Goal: Task Accomplishment & Management: Manage account settings

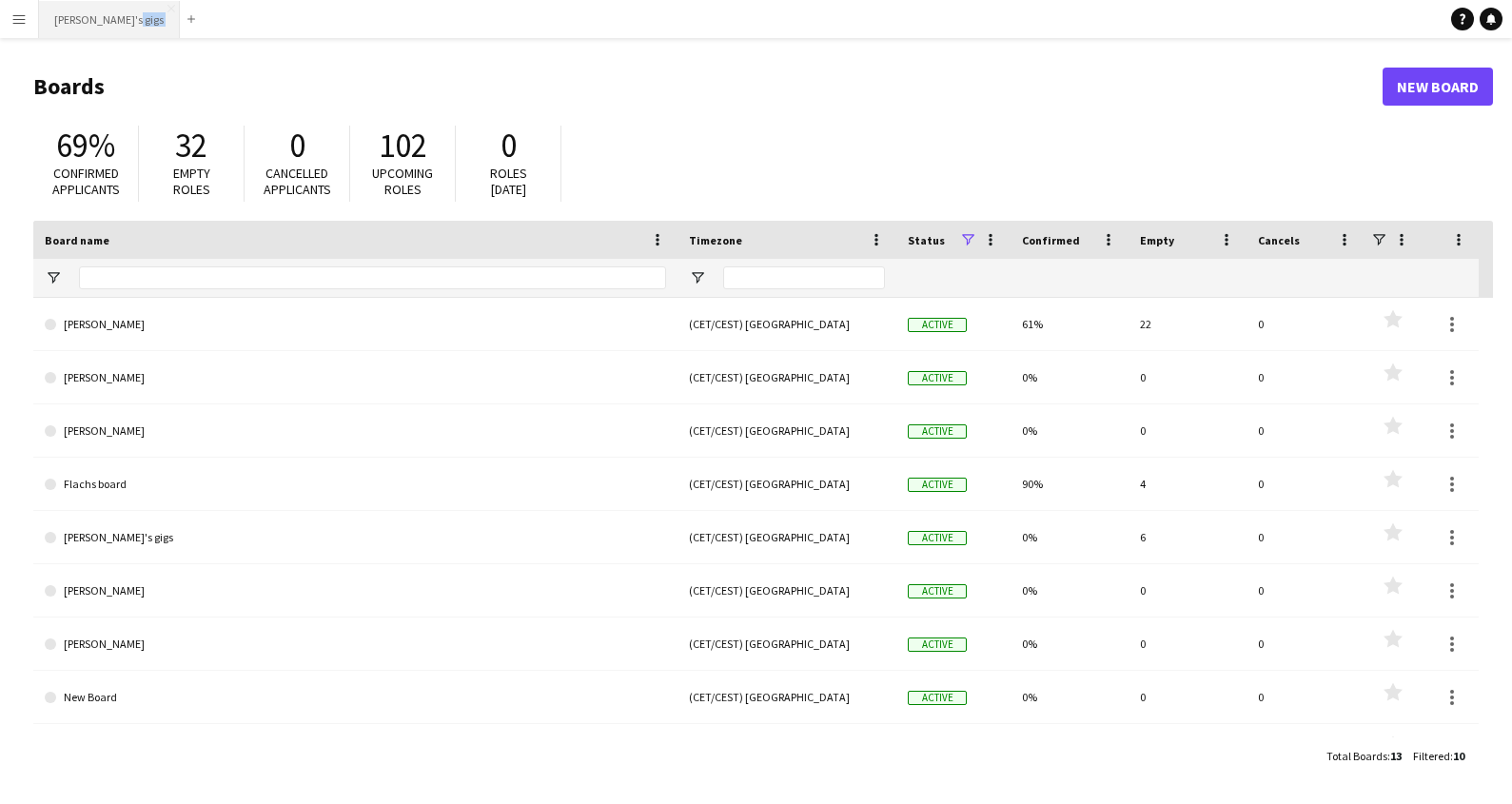
click at [80, 36] on div "Menu Boards Boards Boards All jobs Status Workforce Workforce My Workforce Recr…" at bounding box center [756, 402] width 1512 height 804
click at [87, 37] on button "[PERSON_NAME]'s gigs Close" at bounding box center [108, 19] width 140 height 37
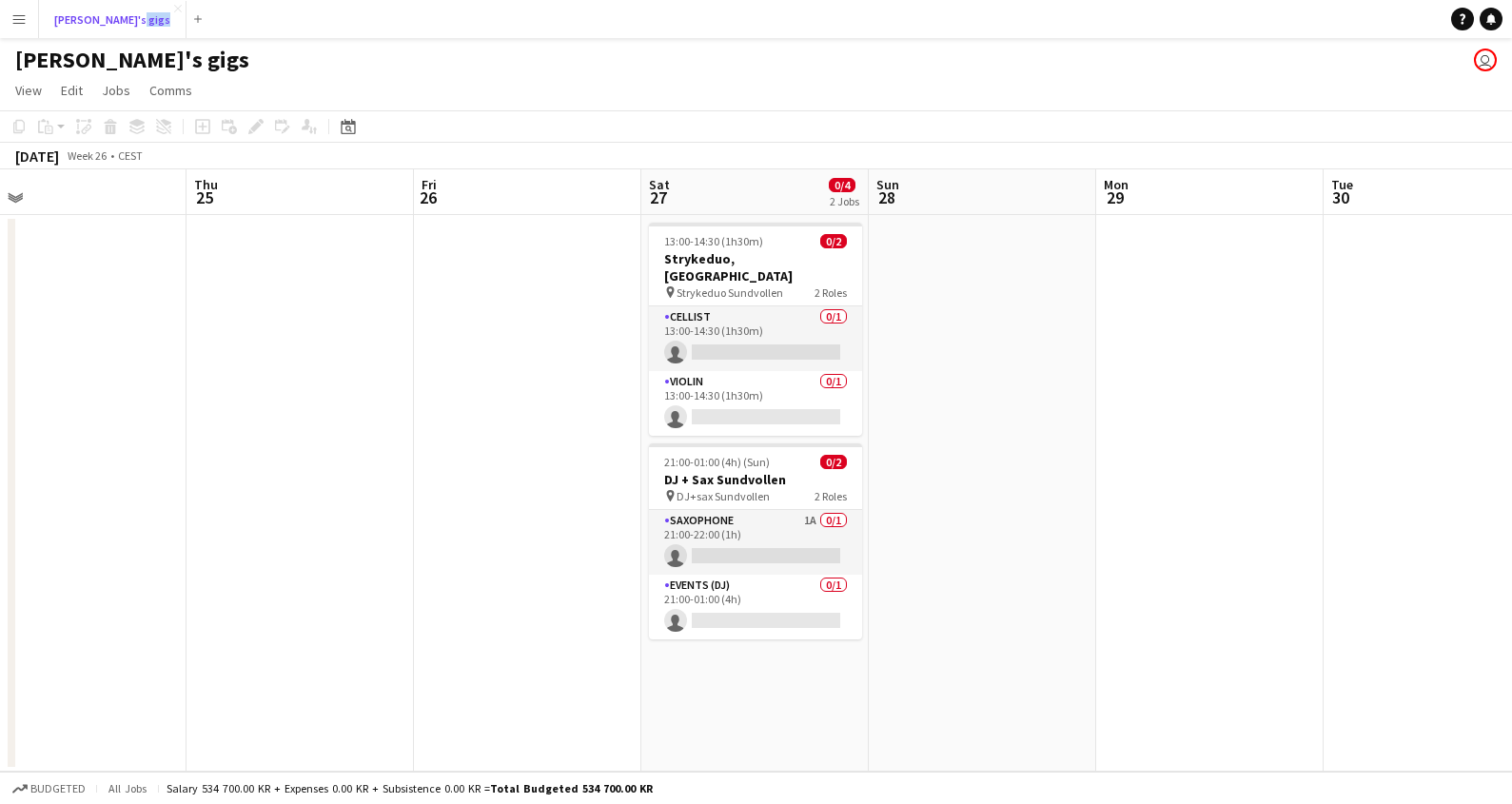
scroll to position [0, 718]
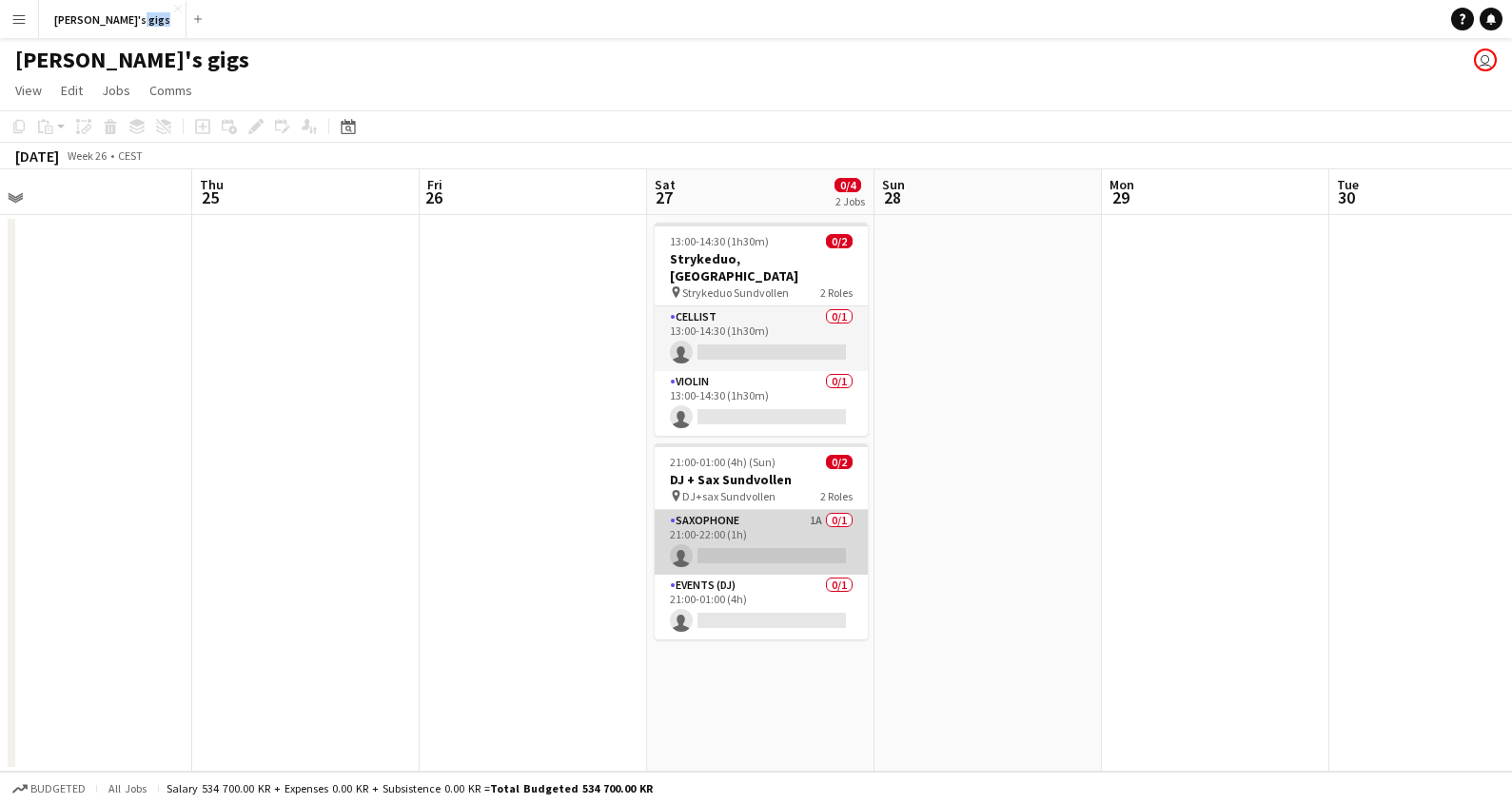
click at [780, 513] on app-card-role "Saxophone 1A 0/1 21:00-22:00 (1h) single-neutral-actions" at bounding box center [761, 542] width 213 height 65
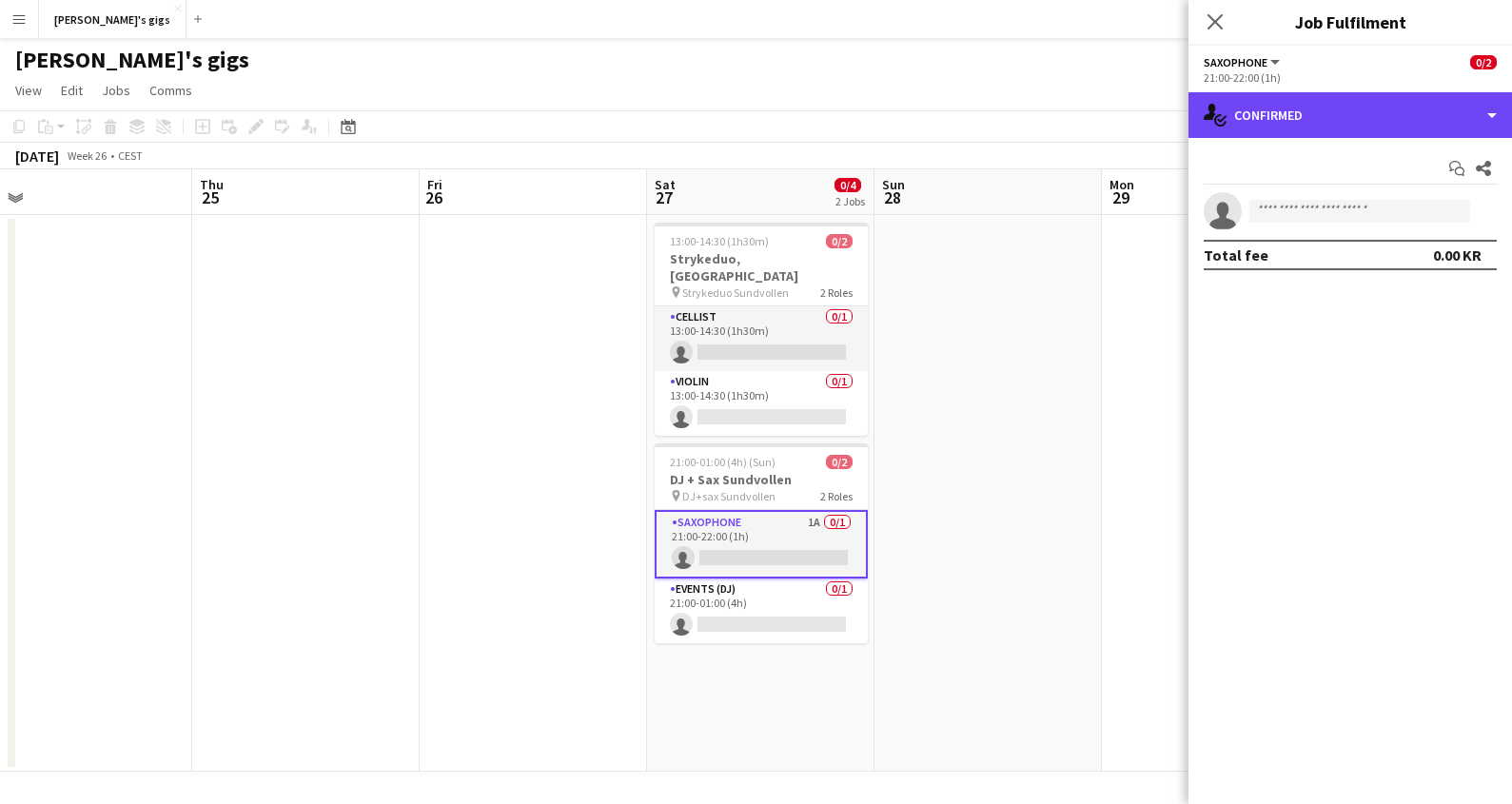
drag, startPoint x: 1361, startPoint y: 116, endPoint x: 1373, endPoint y: 136, distance: 23.3
click at [1361, 116] on div "single-neutral-actions-check-2 Confirmed" at bounding box center [1350, 114] width 324 height 46
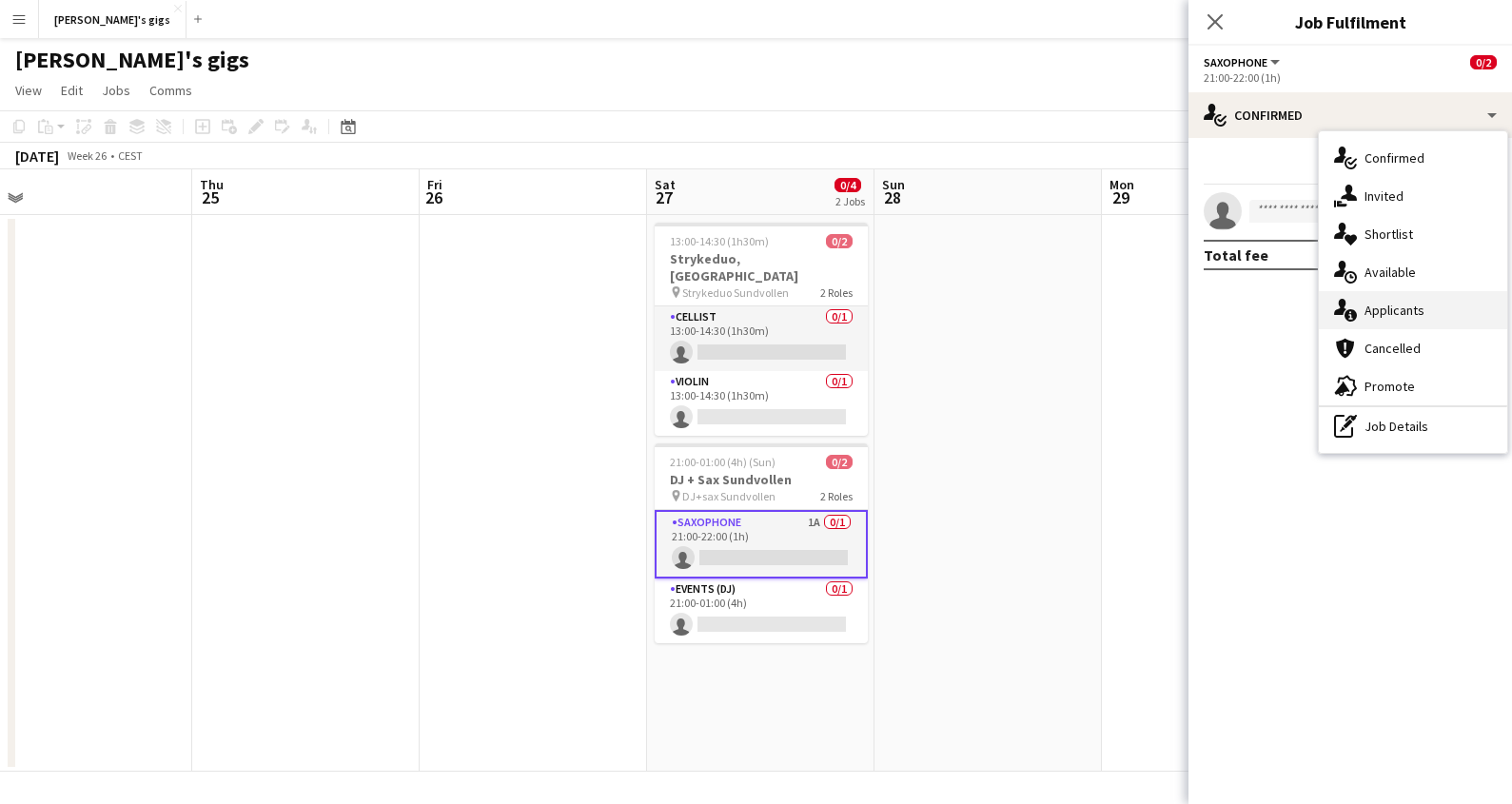
click at [1435, 316] on div "single-neutral-actions-information Applicants" at bounding box center [1412, 310] width 188 height 38
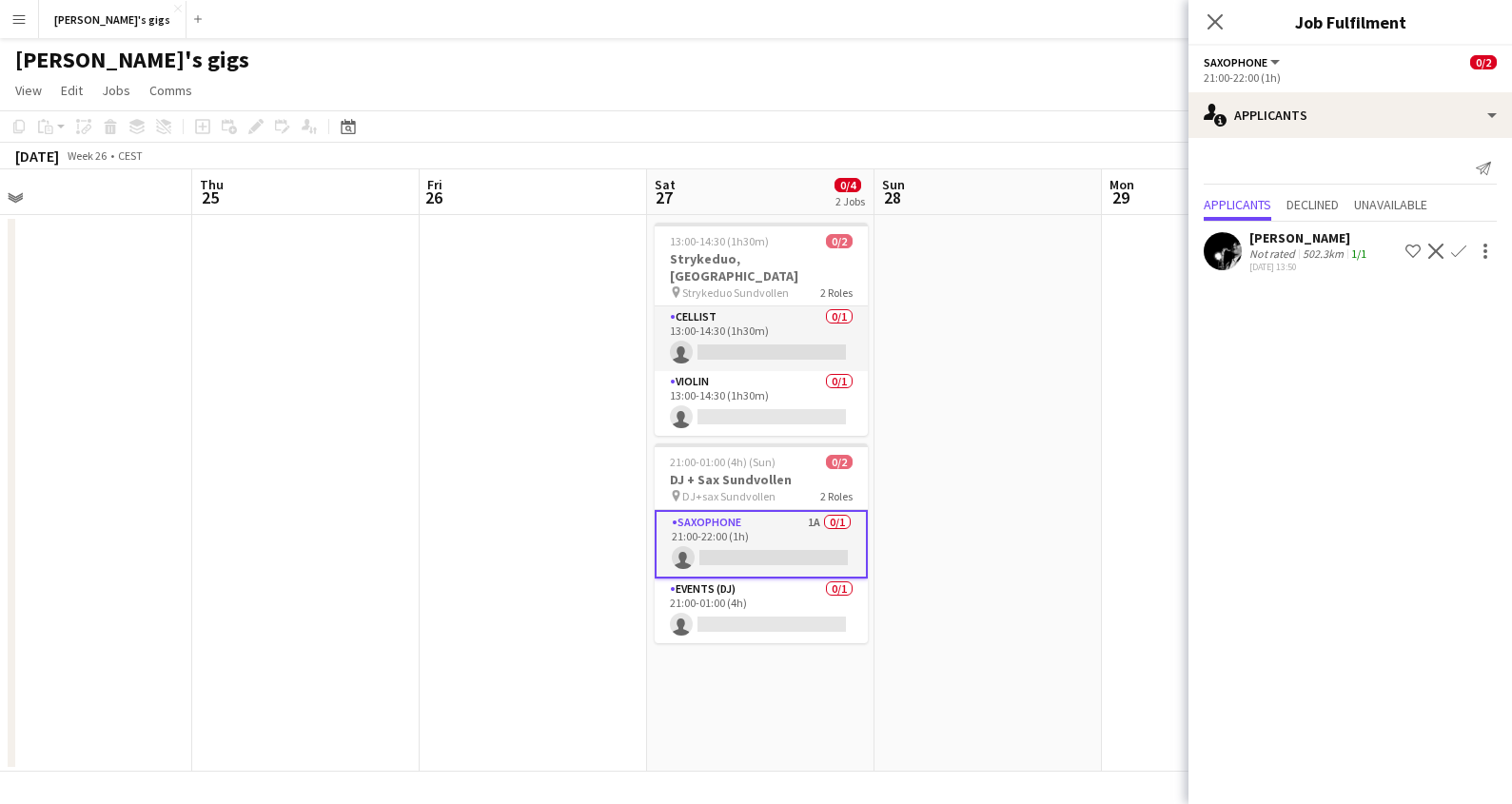
click at [1215, 245] on app-user-avatar at bounding box center [1222, 251] width 38 height 38
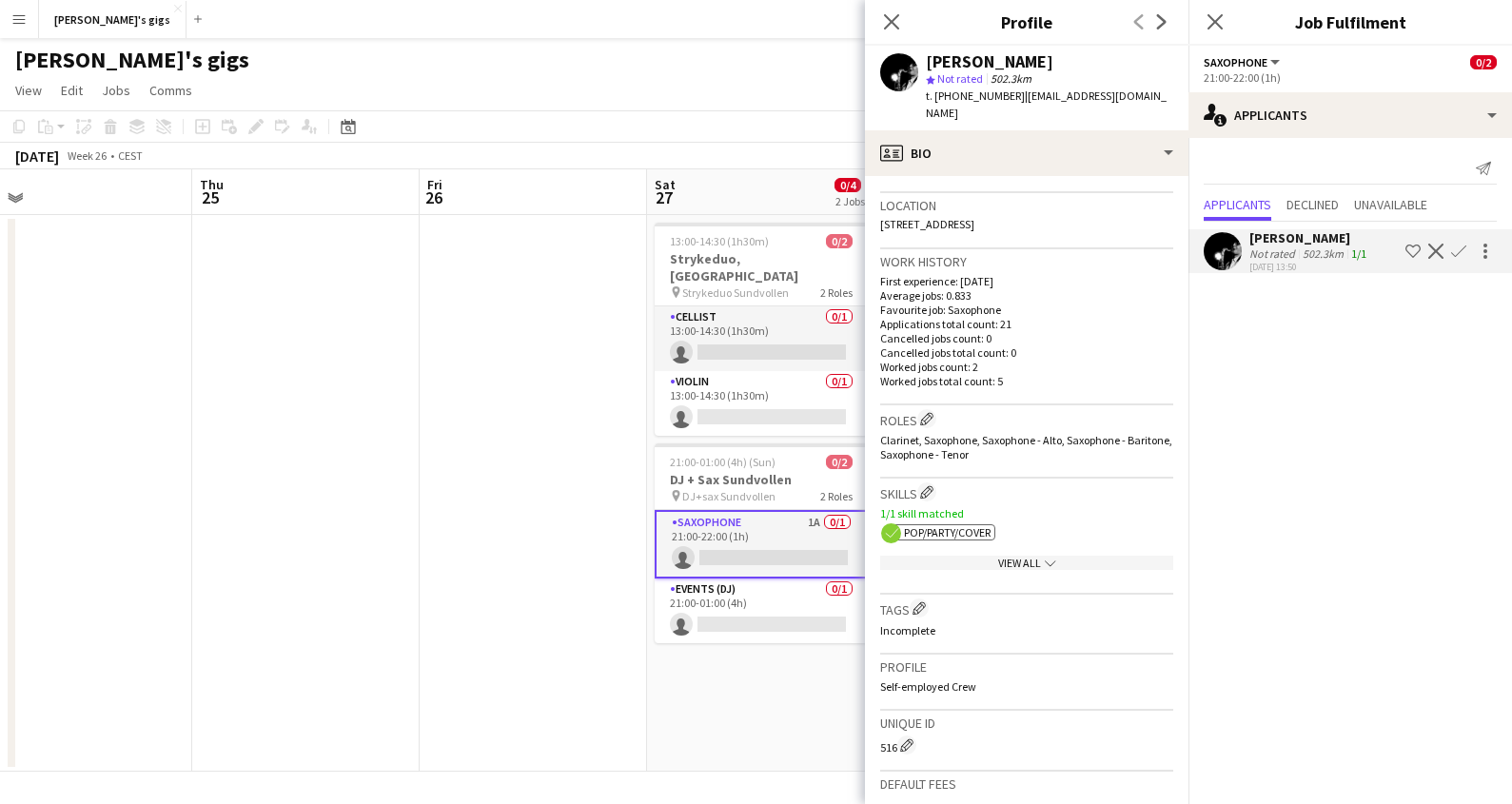
scroll to position [391, 0]
click at [1218, 22] on icon "Close pop-in" at bounding box center [1215, 21] width 18 height 18
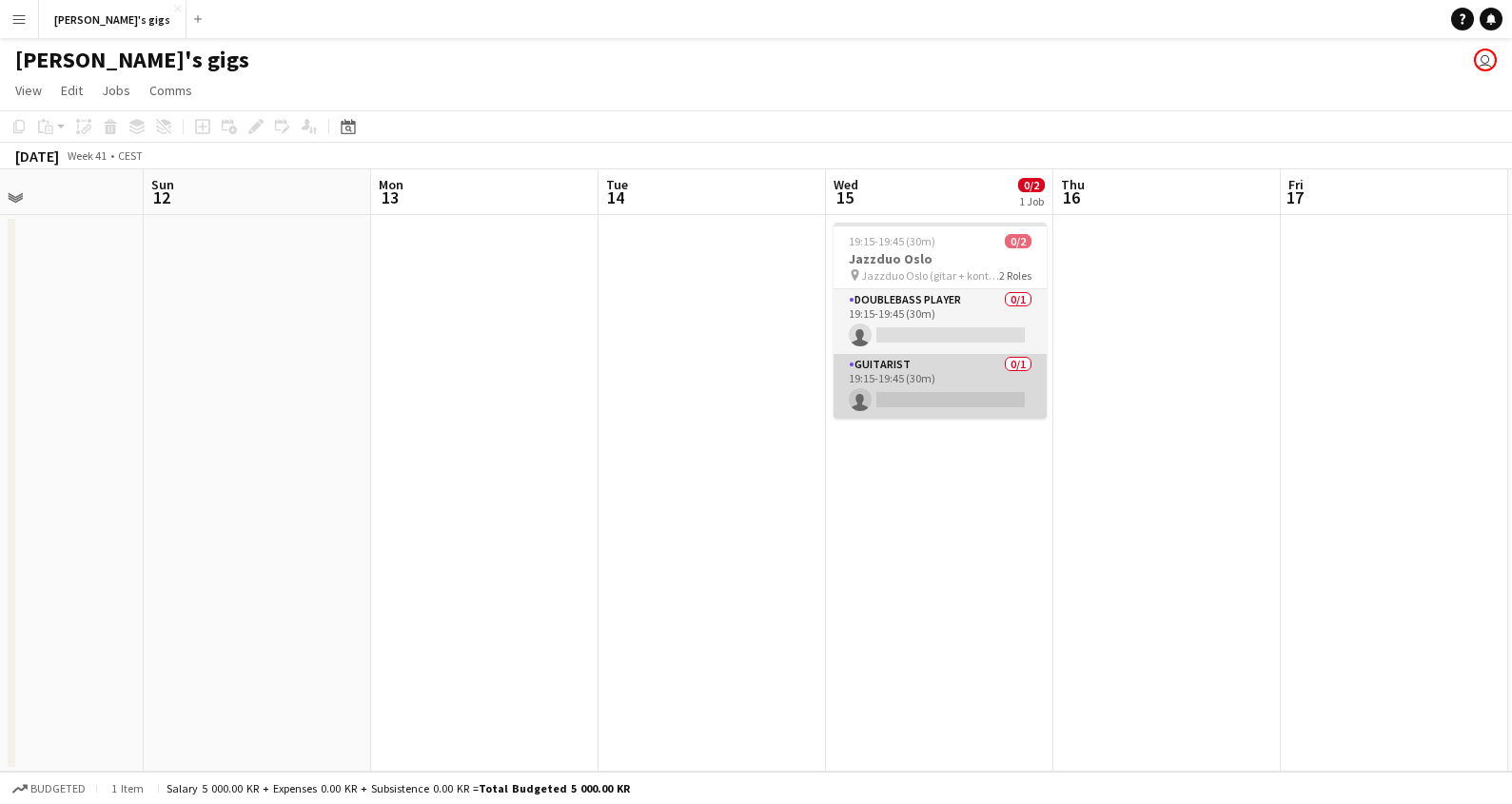
scroll to position [0, 787]
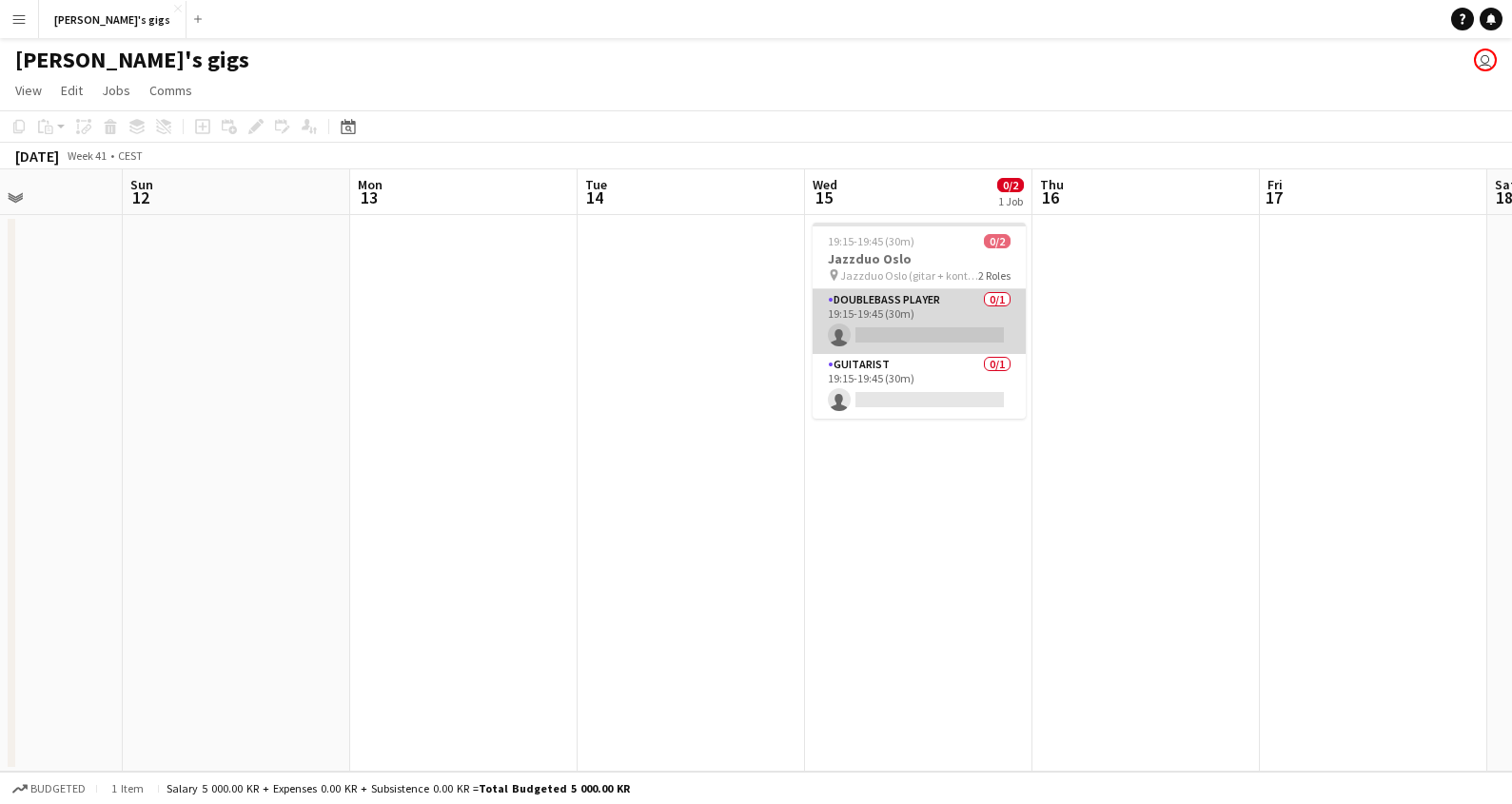
click at [901, 319] on app-card-role "Doublebass Player 0/1 19:15-19:45 (30m) single-neutral-actions" at bounding box center [919, 322] width 213 height 65
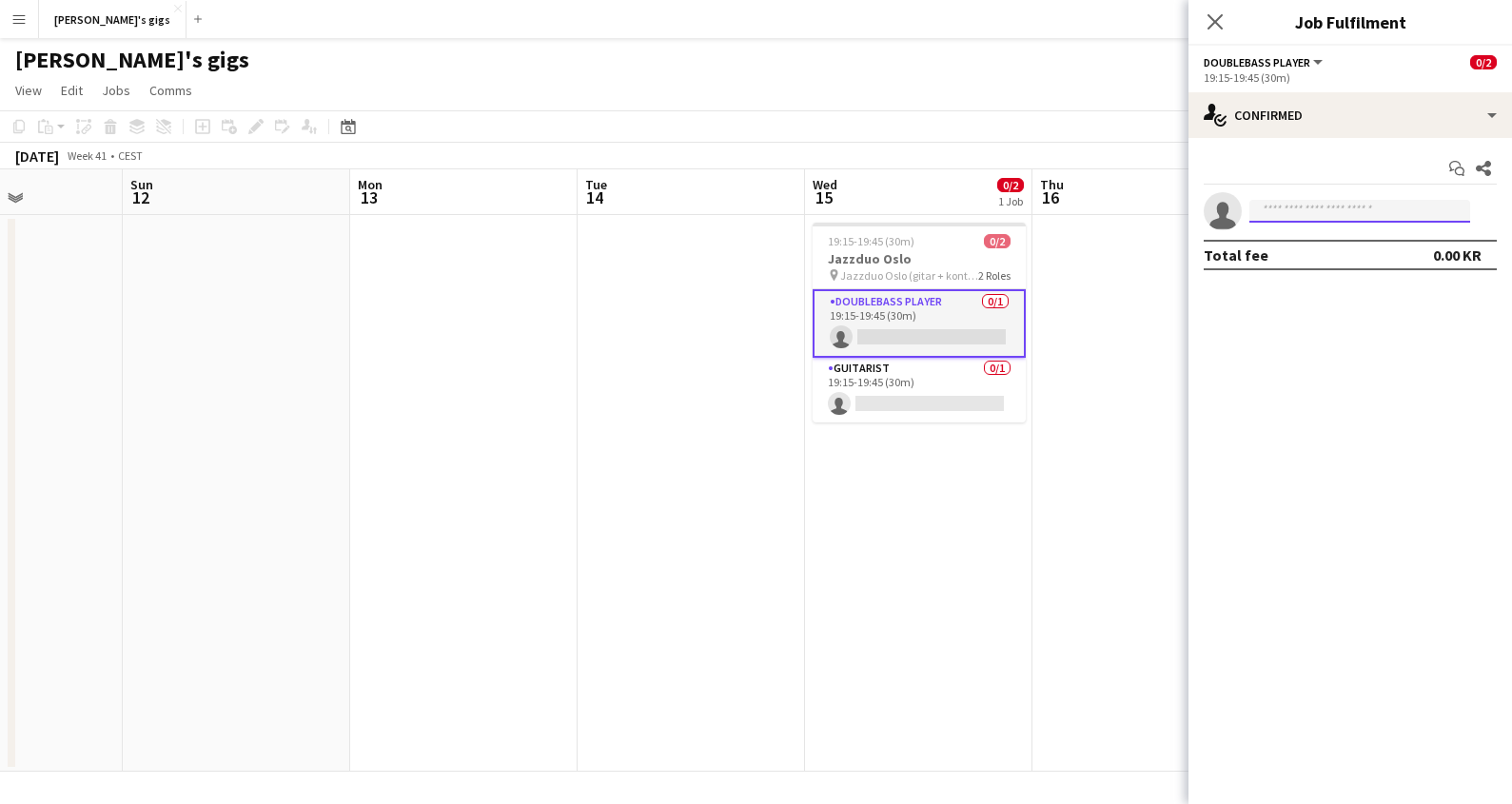
click at [1393, 212] on input at bounding box center [1360, 211] width 221 height 23
drag, startPoint x: 934, startPoint y: 382, endPoint x: 1045, endPoint y: 370, distance: 111.6
click at [936, 382] on app-card-role "Guitarist 0/1 19:15-19:45 (30m) single-neutral-actions" at bounding box center [919, 389] width 213 height 65
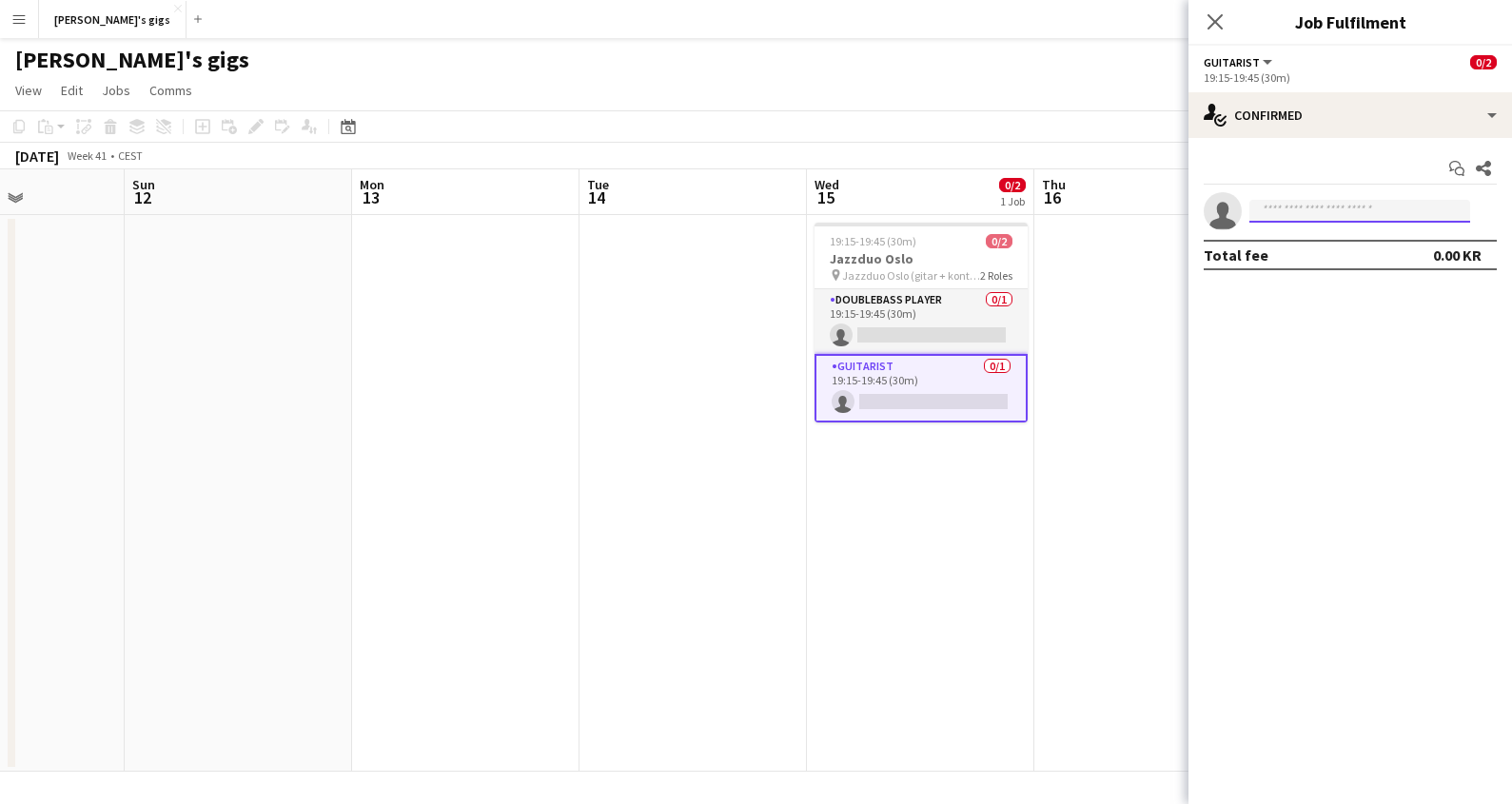
click at [1308, 209] on input at bounding box center [1360, 211] width 221 height 23
type input "*******"
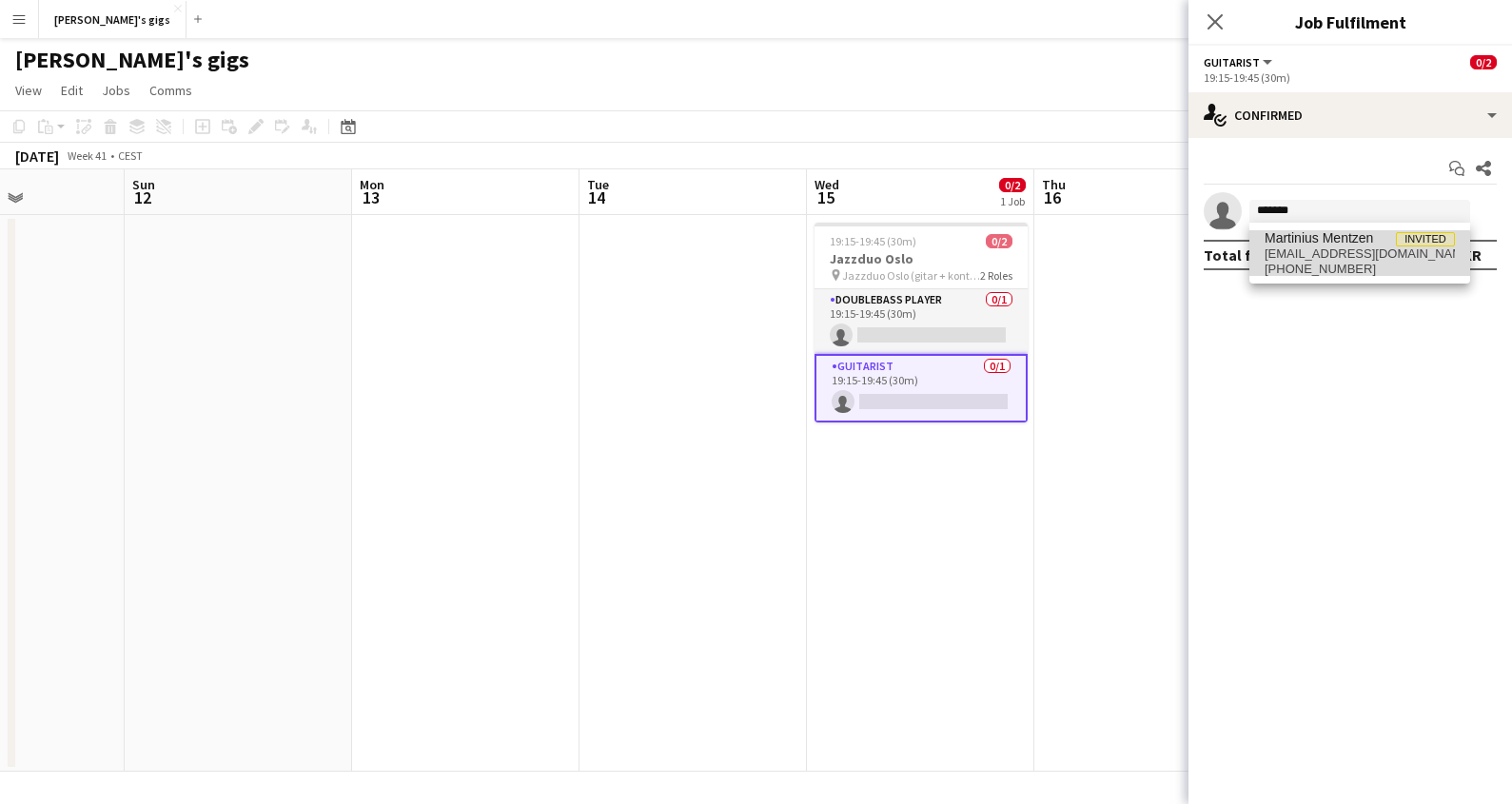
click at [1322, 255] on span "[EMAIL_ADDRESS][DOMAIN_NAME]" at bounding box center [1359, 254] width 190 height 15
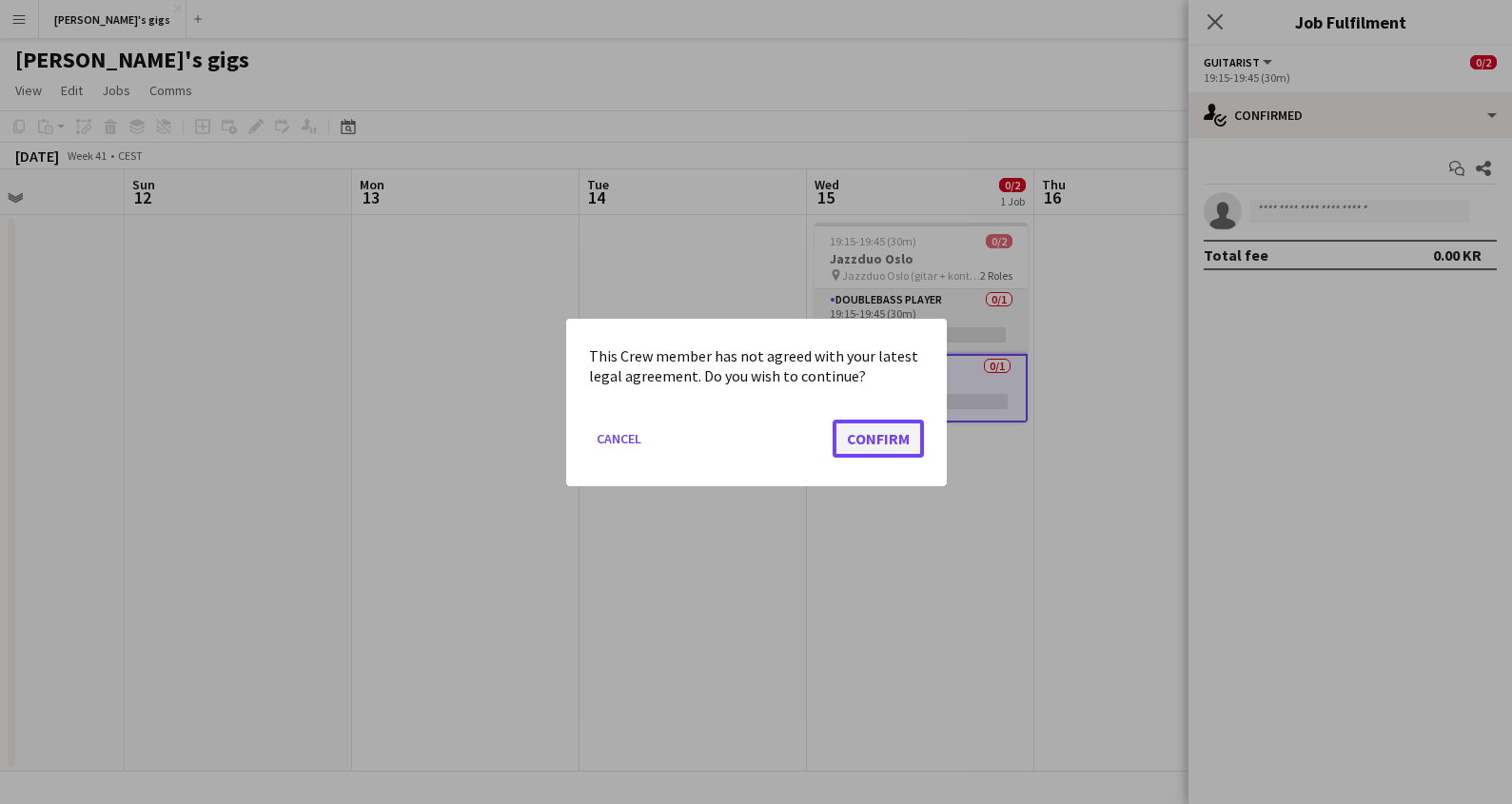
click at [880, 445] on button "Confirm" at bounding box center [879, 437] width 91 height 38
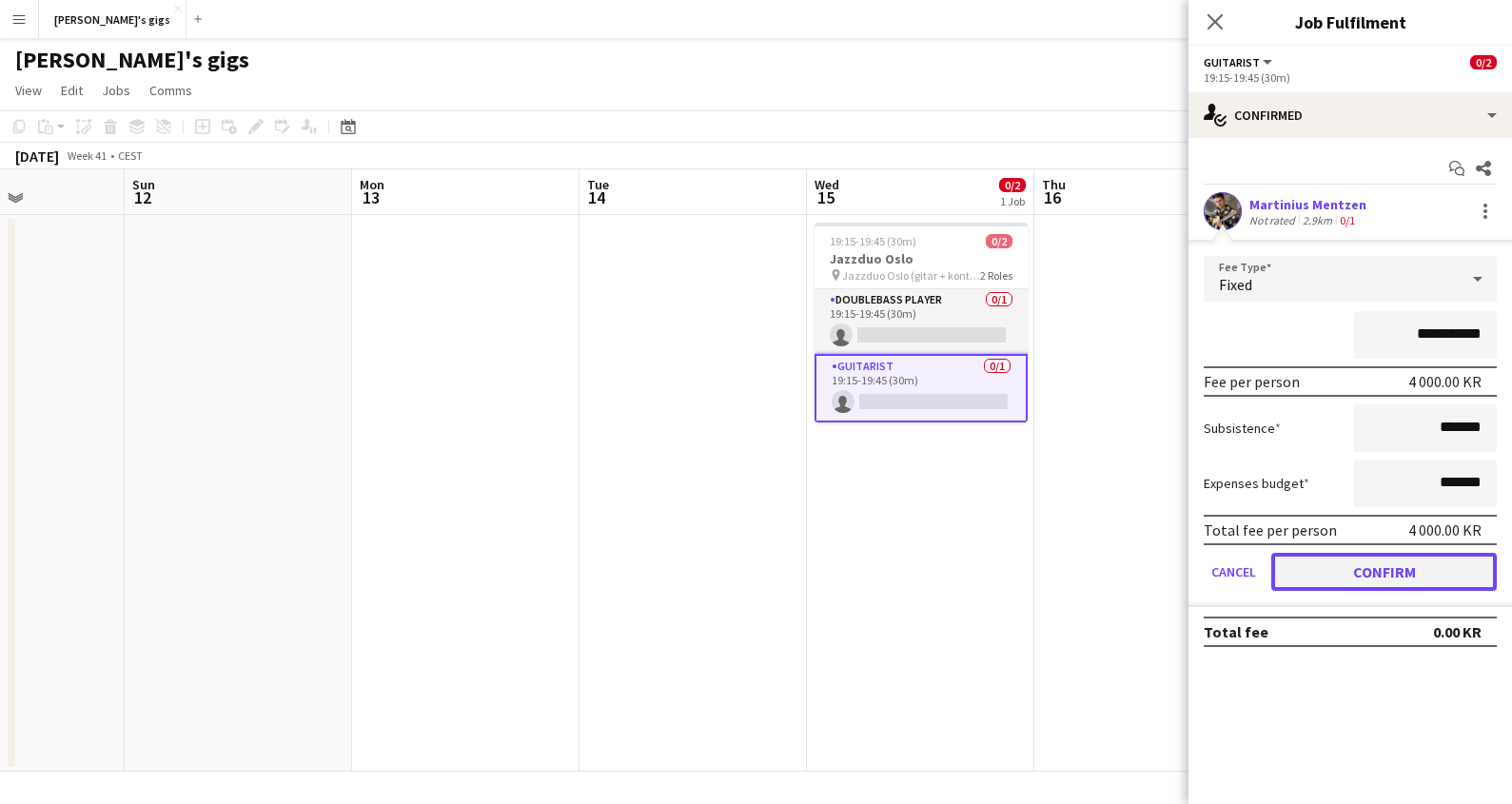
click at [1428, 581] on button "Confirm" at bounding box center [1383, 572] width 226 height 38
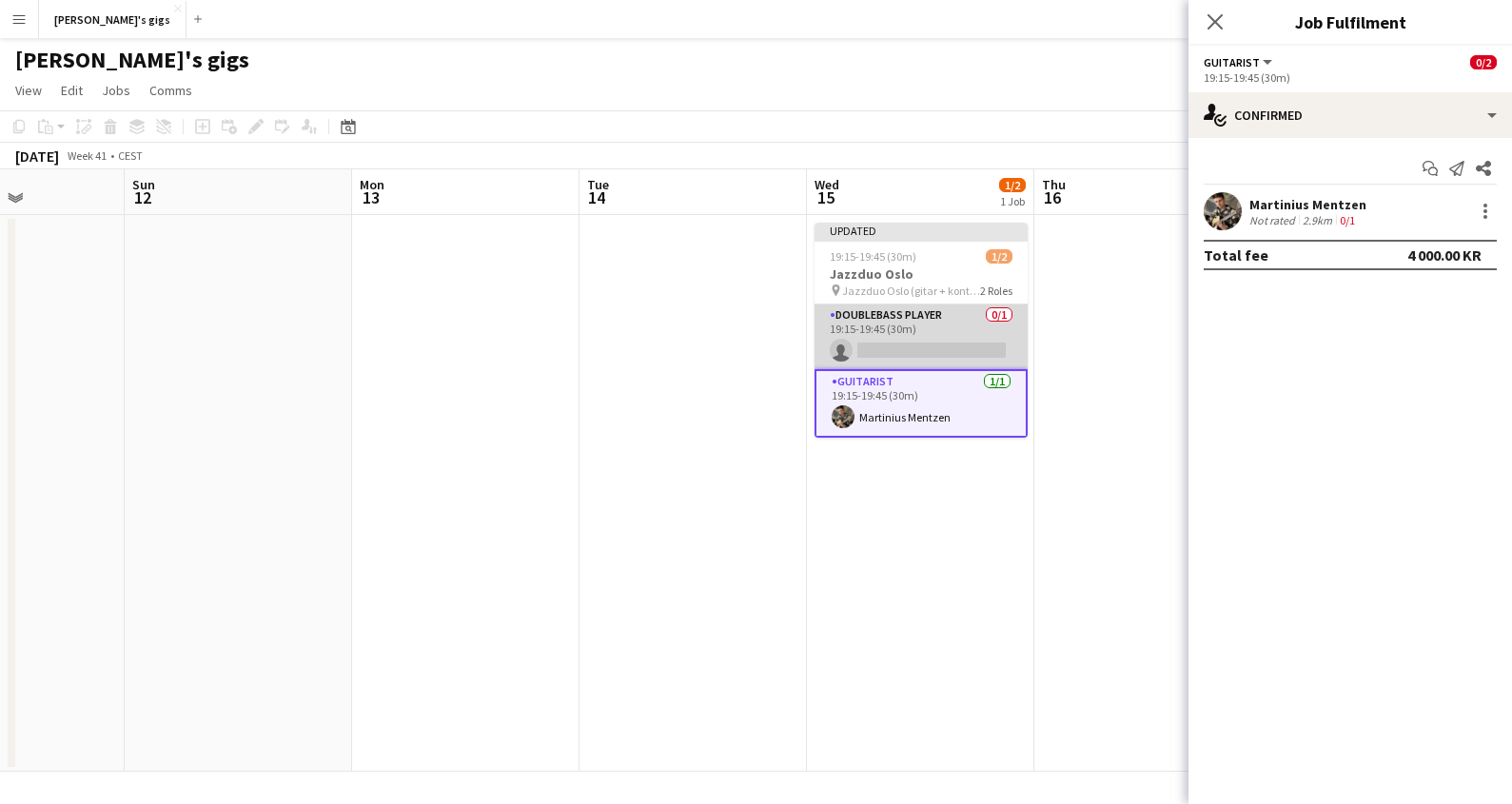
click at [903, 344] on app-card-role "Doublebass Player 0/1 19:15-19:45 (30m) single-neutral-actions" at bounding box center [921, 336] width 213 height 65
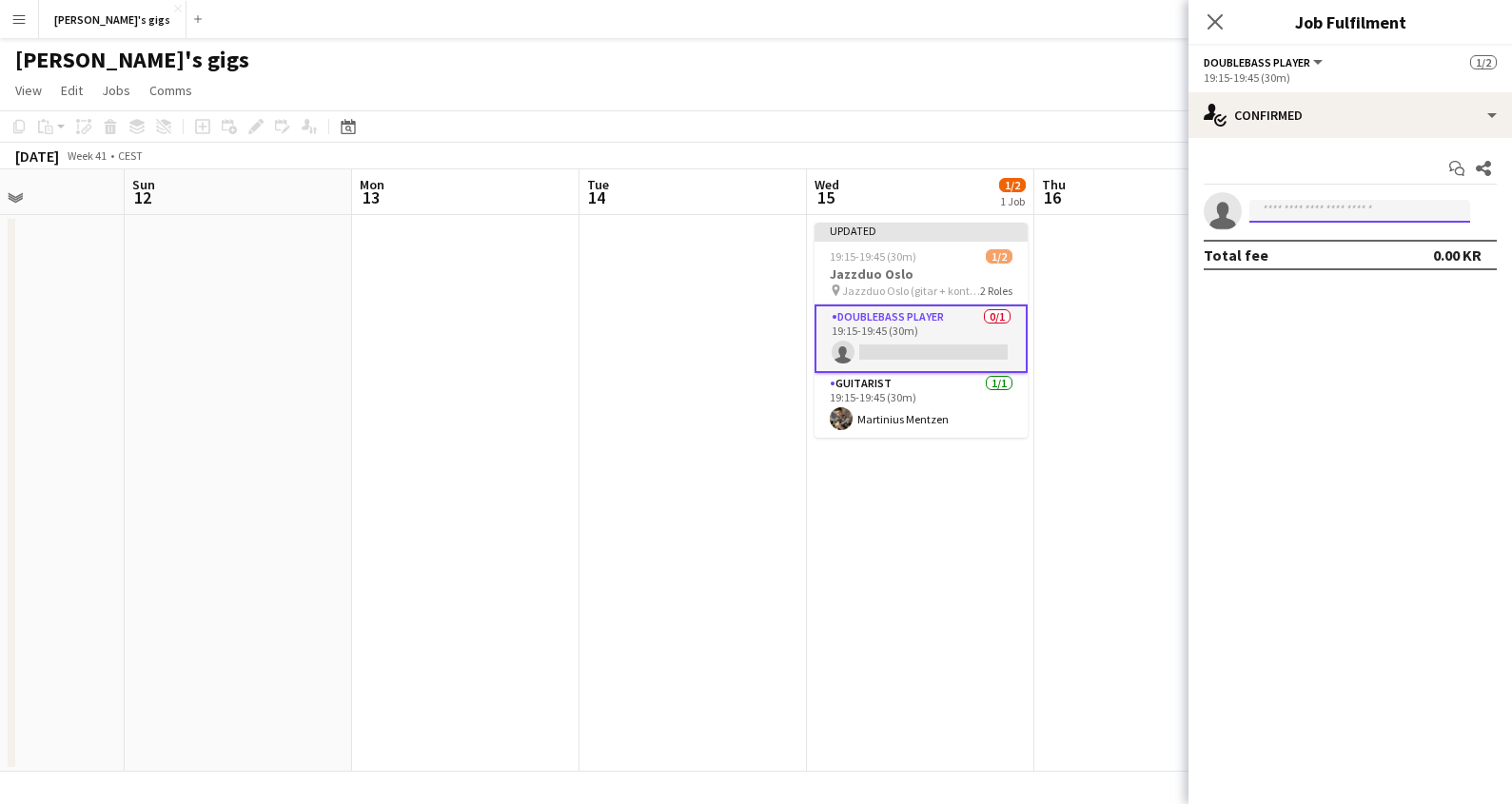
click at [1338, 214] on input at bounding box center [1360, 211] width 221 height 23
type input "*"
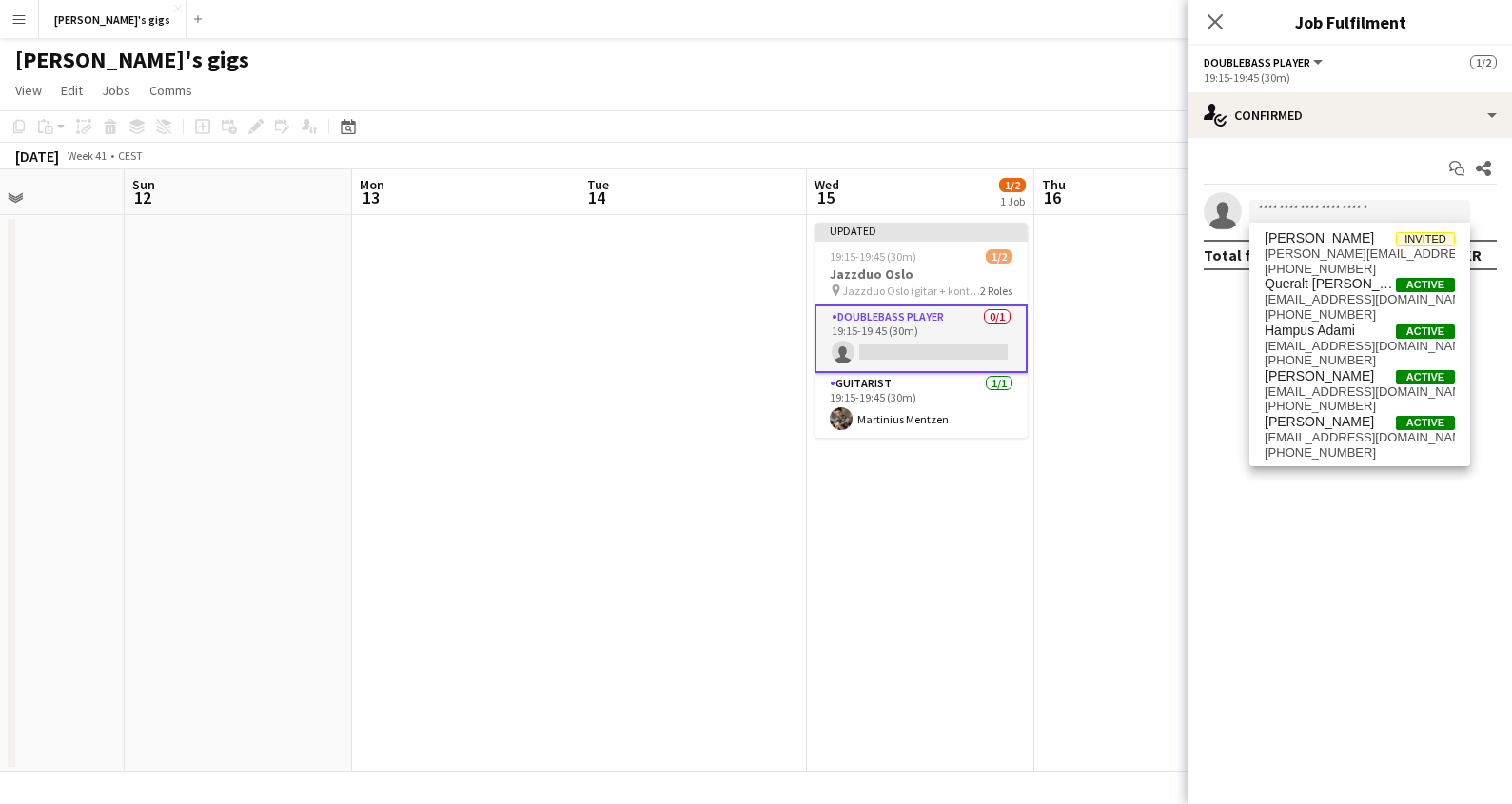
click at [1219, 301] on mat-expansion-panel "check Confirmed Start chat Share single-neutral-actions Total fee 0.00 KR" at bounding box center [1350, 471] width 324 height 666
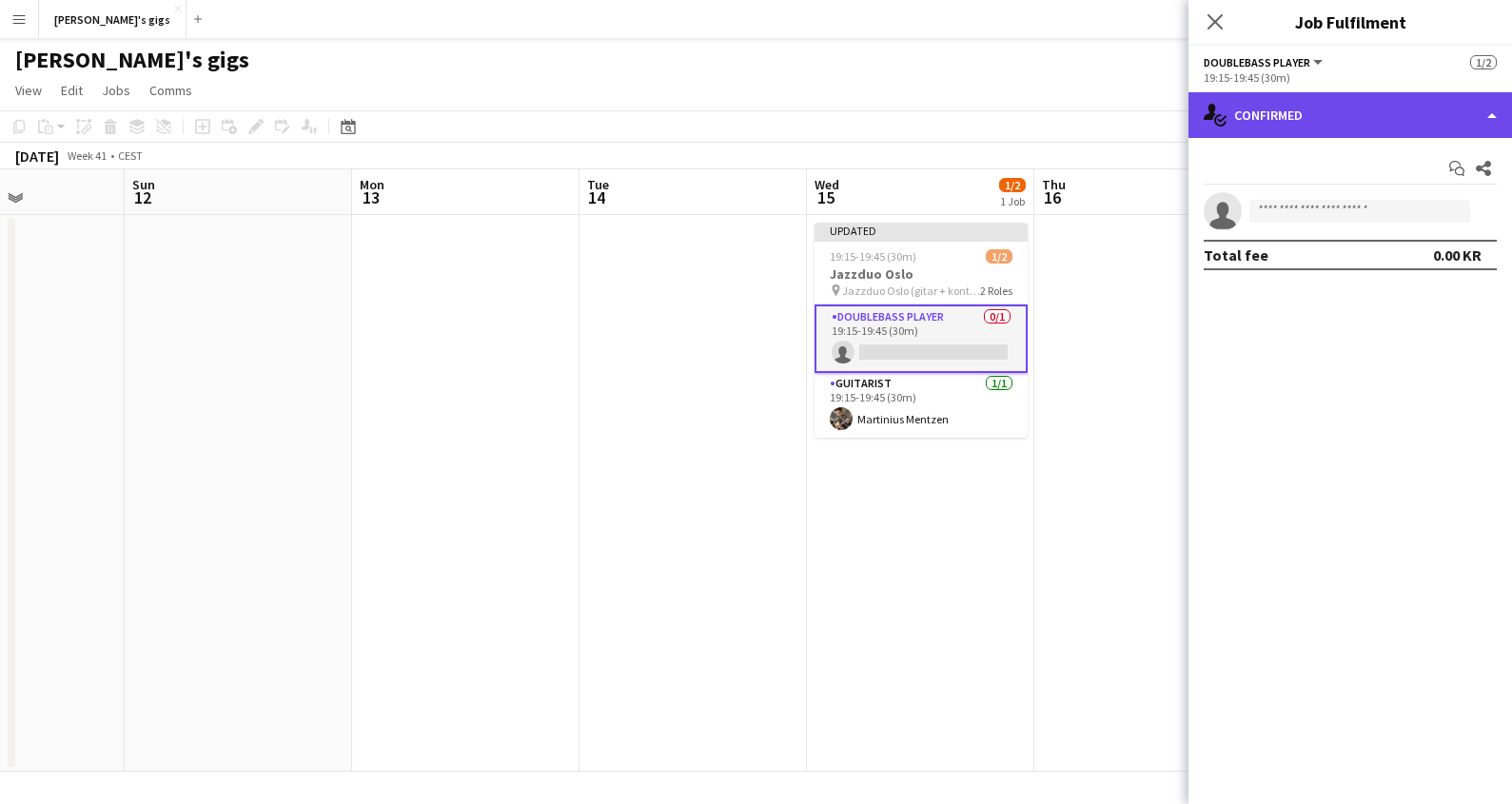
click at [1493, 92] on div "single-neutral-actions-check-2 Confirmed" at bounding box center [1350, 114] width 324 height 46
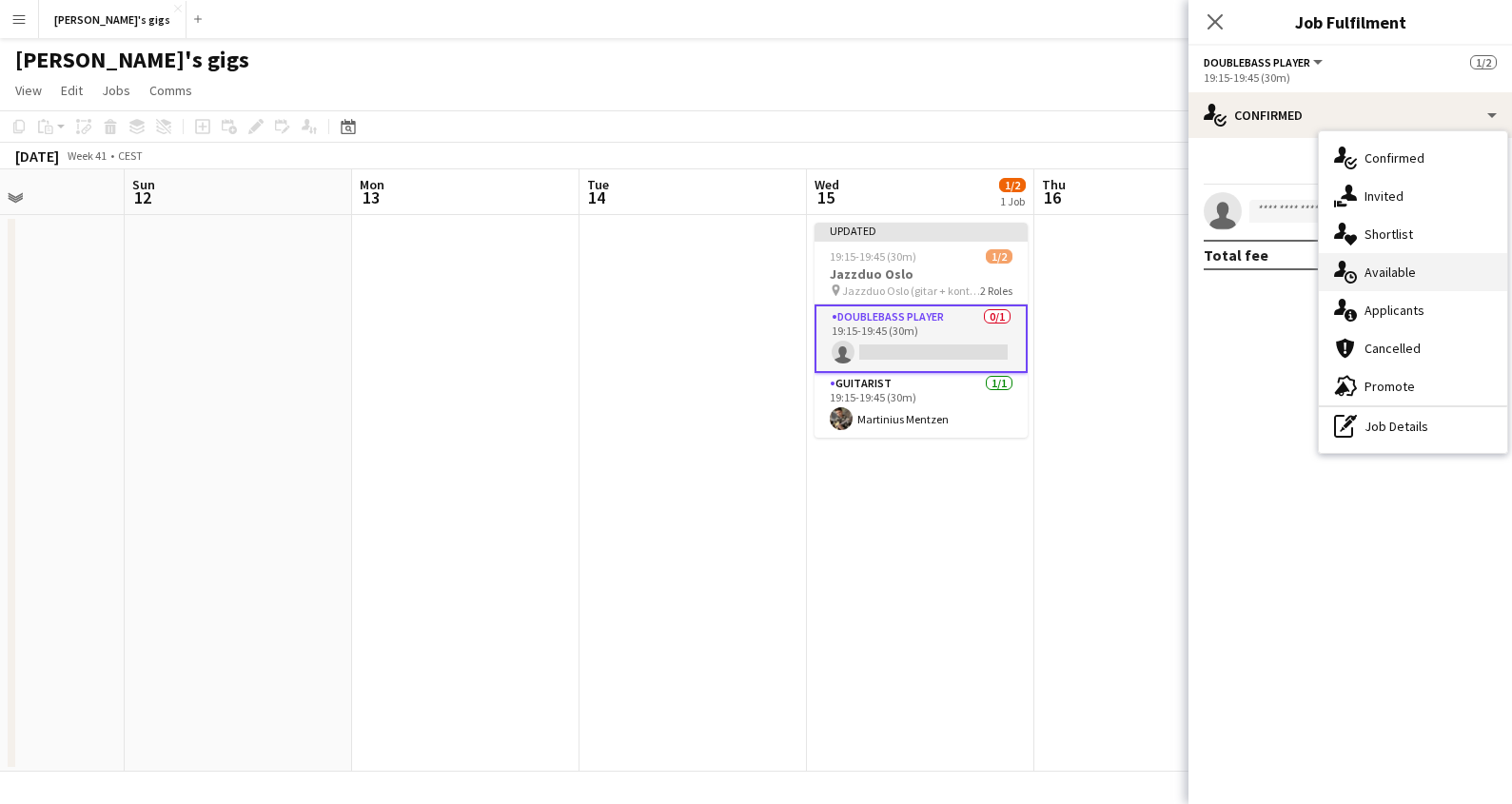
click at [1401, 268] on span "Available" at bounding box center [1390, 272] width 51 height 17
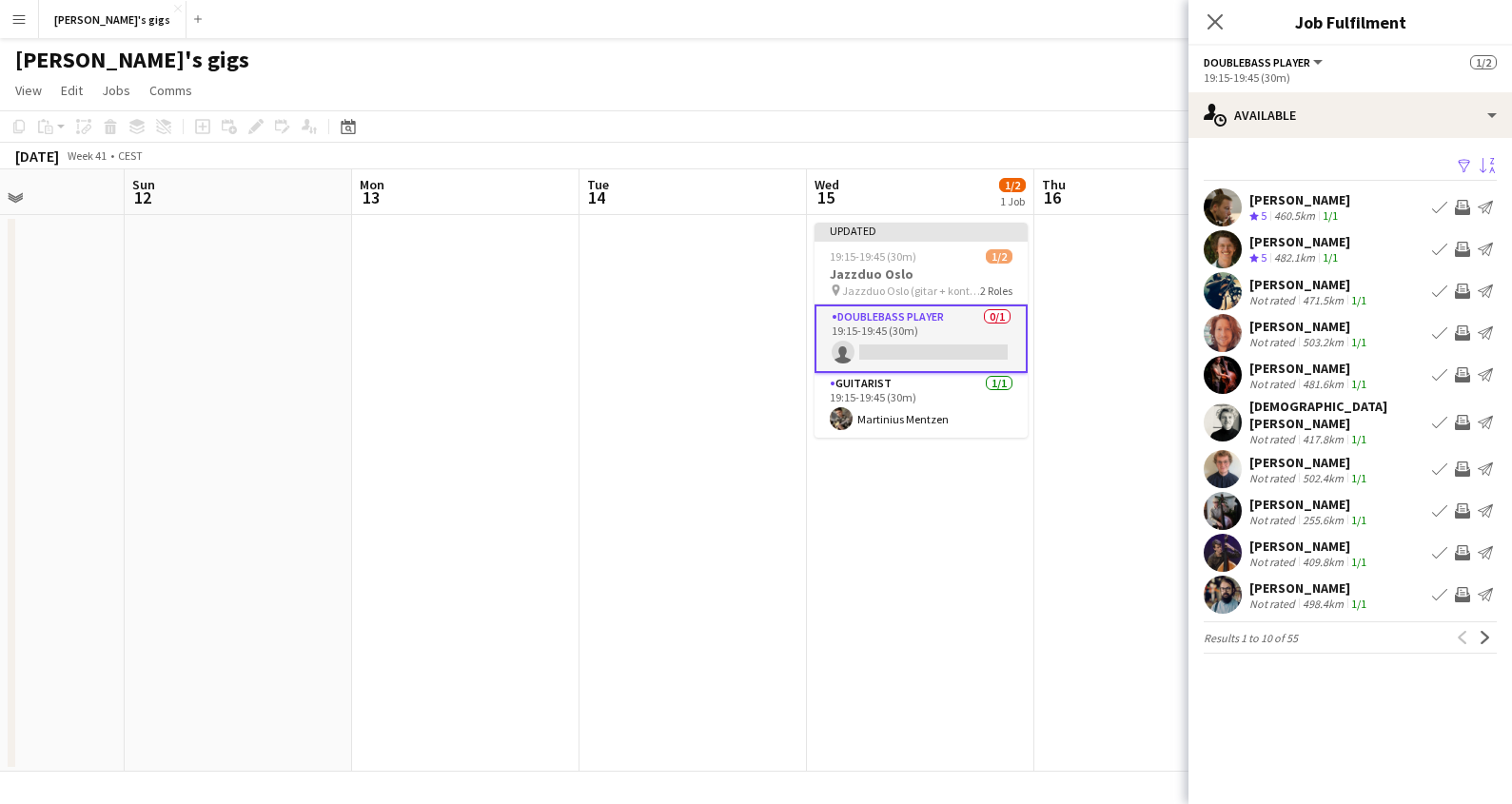
click at [1489, 163] on app-icon "Sort asc" at bounding box center [1487, 167] width 15 height 18
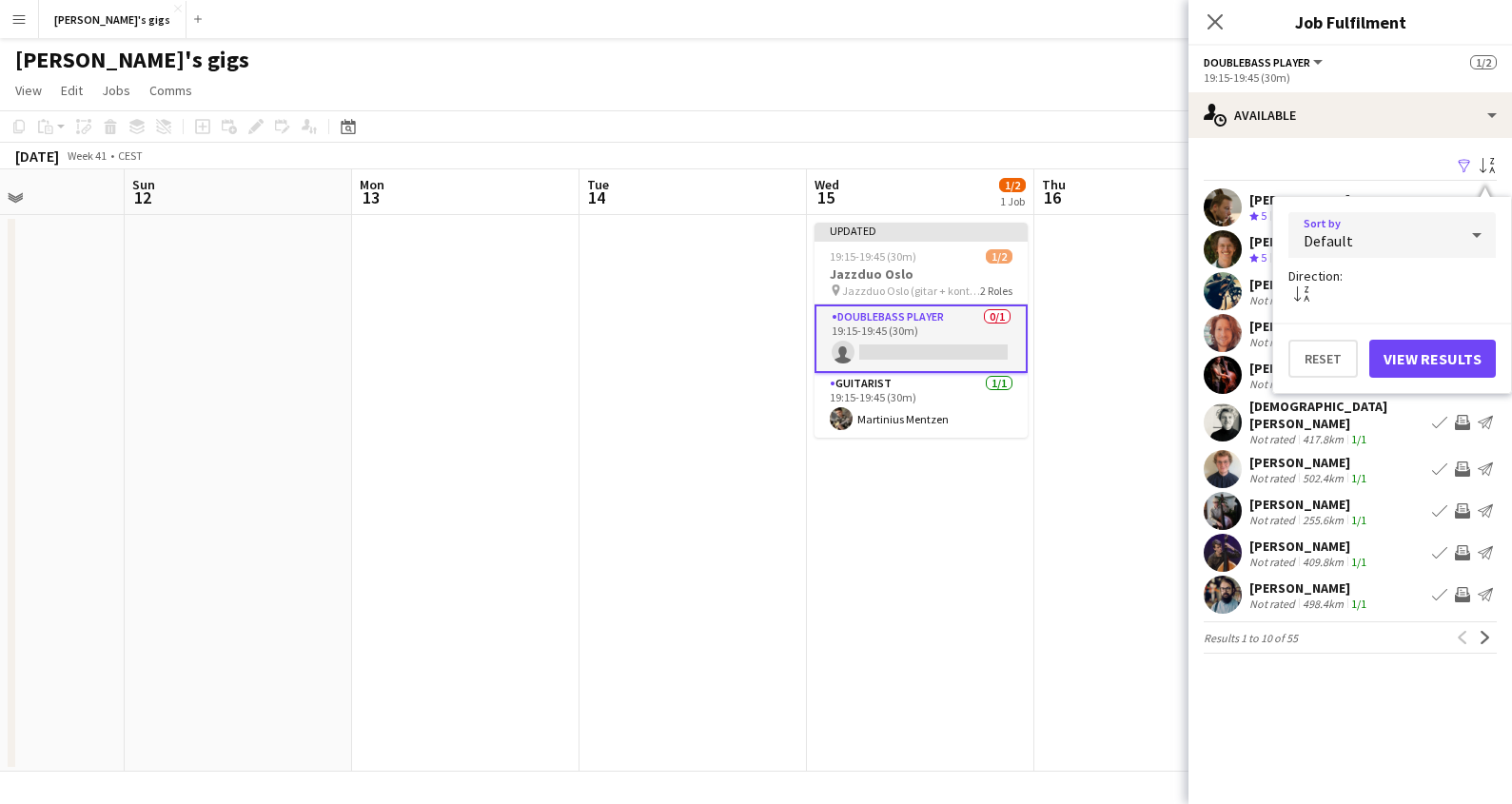
click at [1437, 245] on div "Default" at bounding box center [1373, 234] width 170 height 46
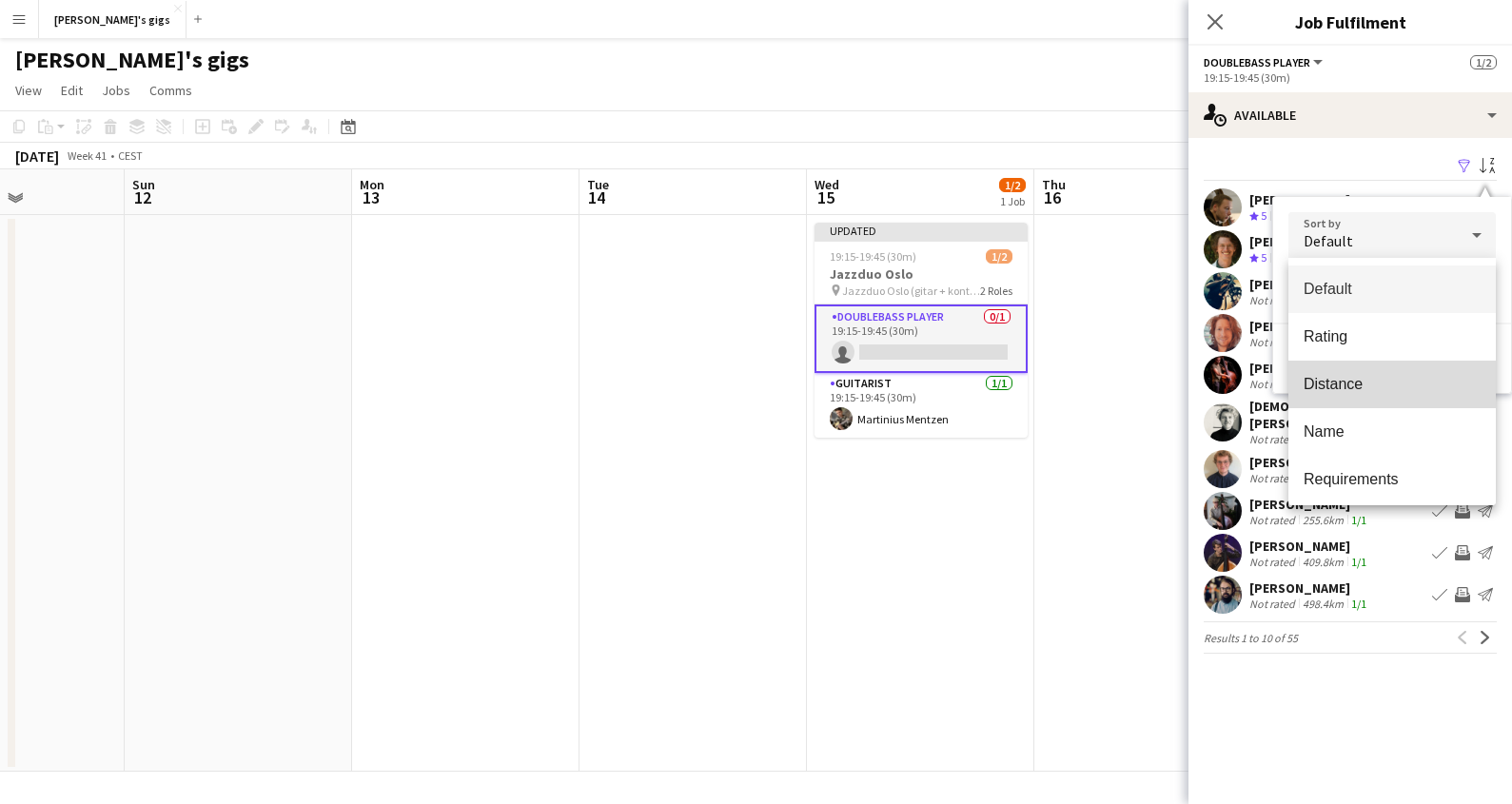
click at [1369, 395] on mat-option "Distance" at bounding box center [1392, 384] width 207 height 47
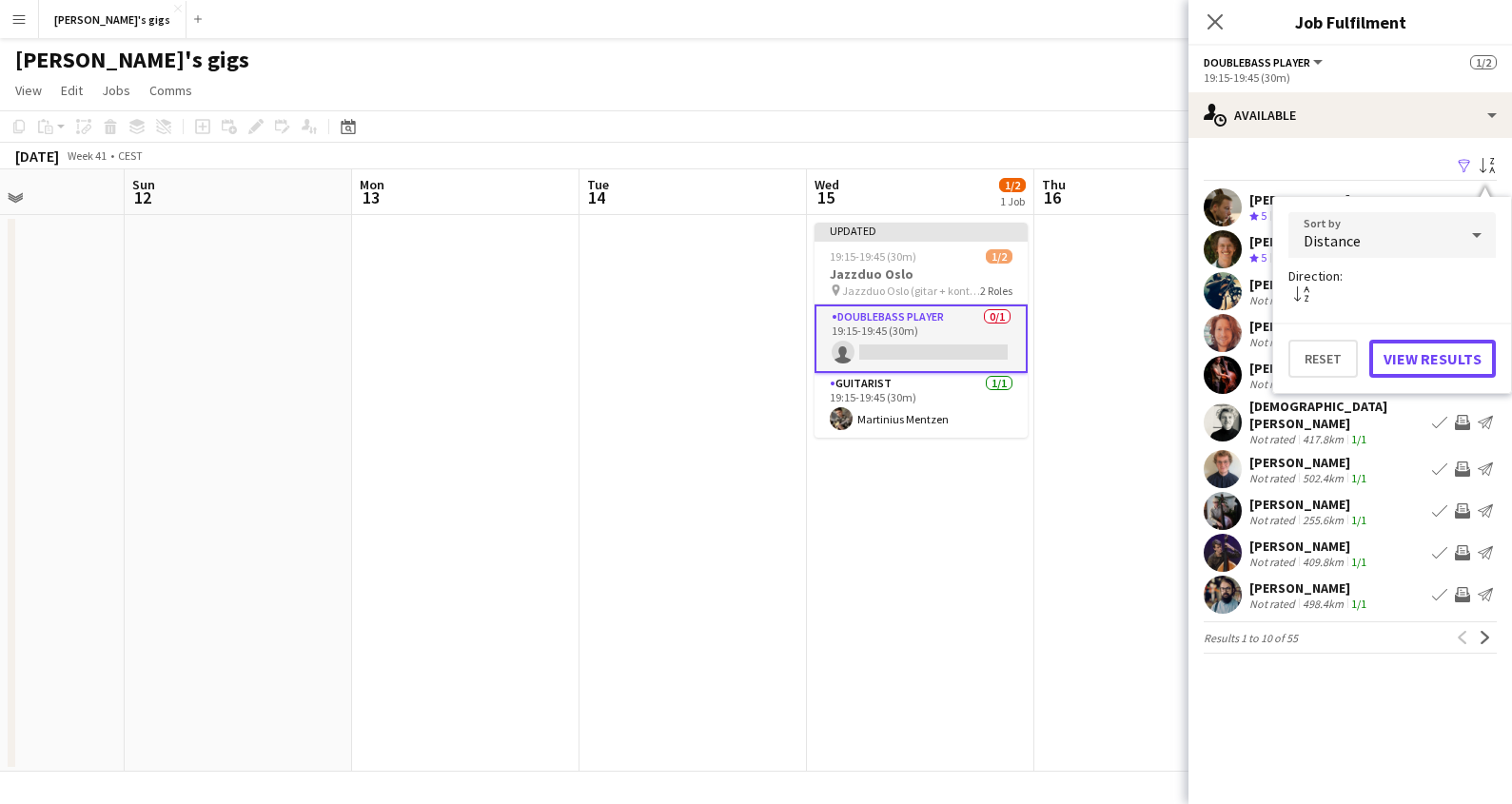
click at [1455, 365] on button "View Results" at bounding box center [1433, 358] width 127 height 38
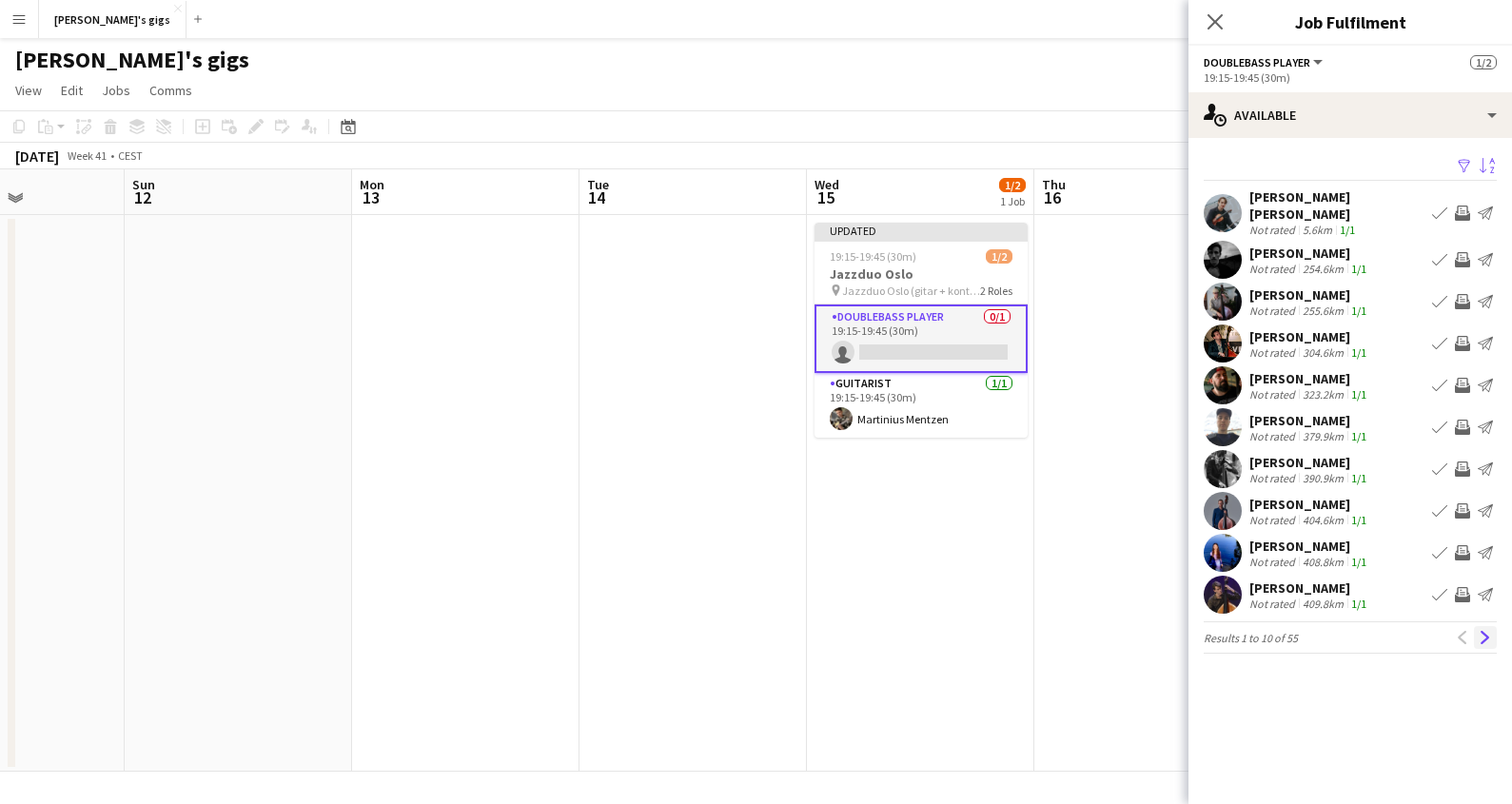
click at [1488, 631] on app-icon "Next" at bounding box center [1486, 637] width 14 height 14
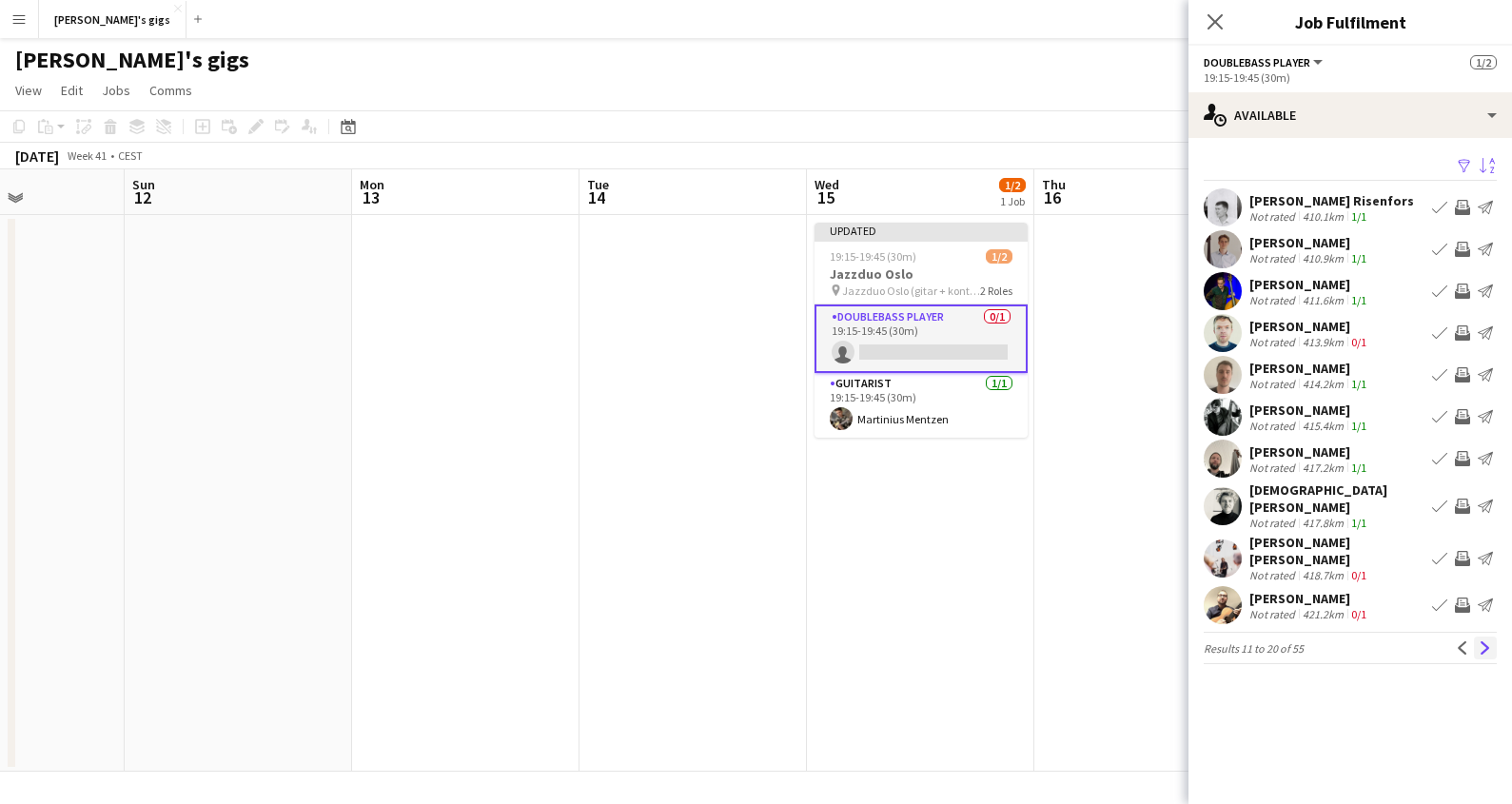
click at [1480, 641] on app-icon "Next" at bounding box center [1486, 648] width 14 height 14
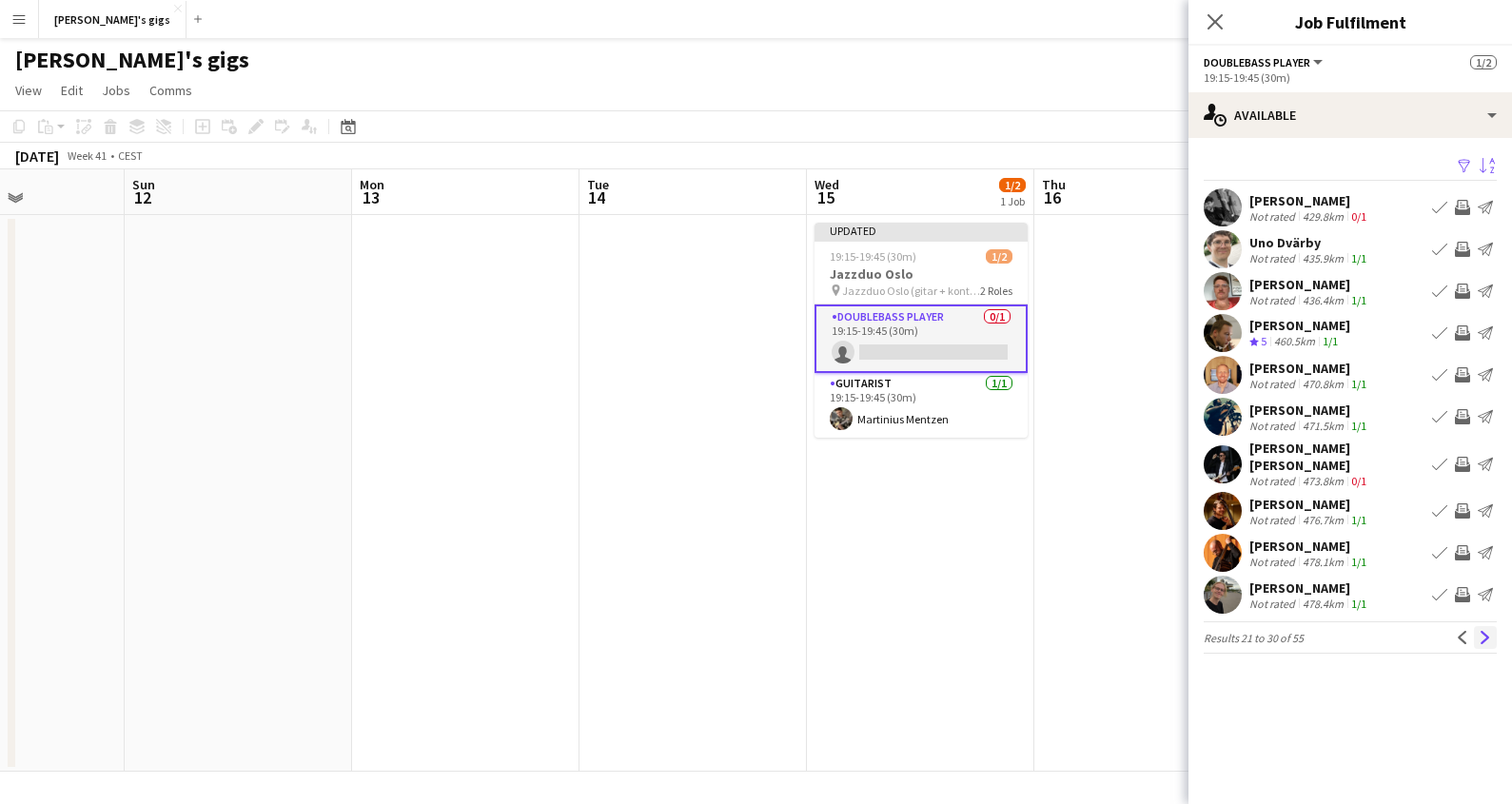
click at [1485, 631] on app-icon "Next" at bounding box center [1486, 637] width 14 height 14
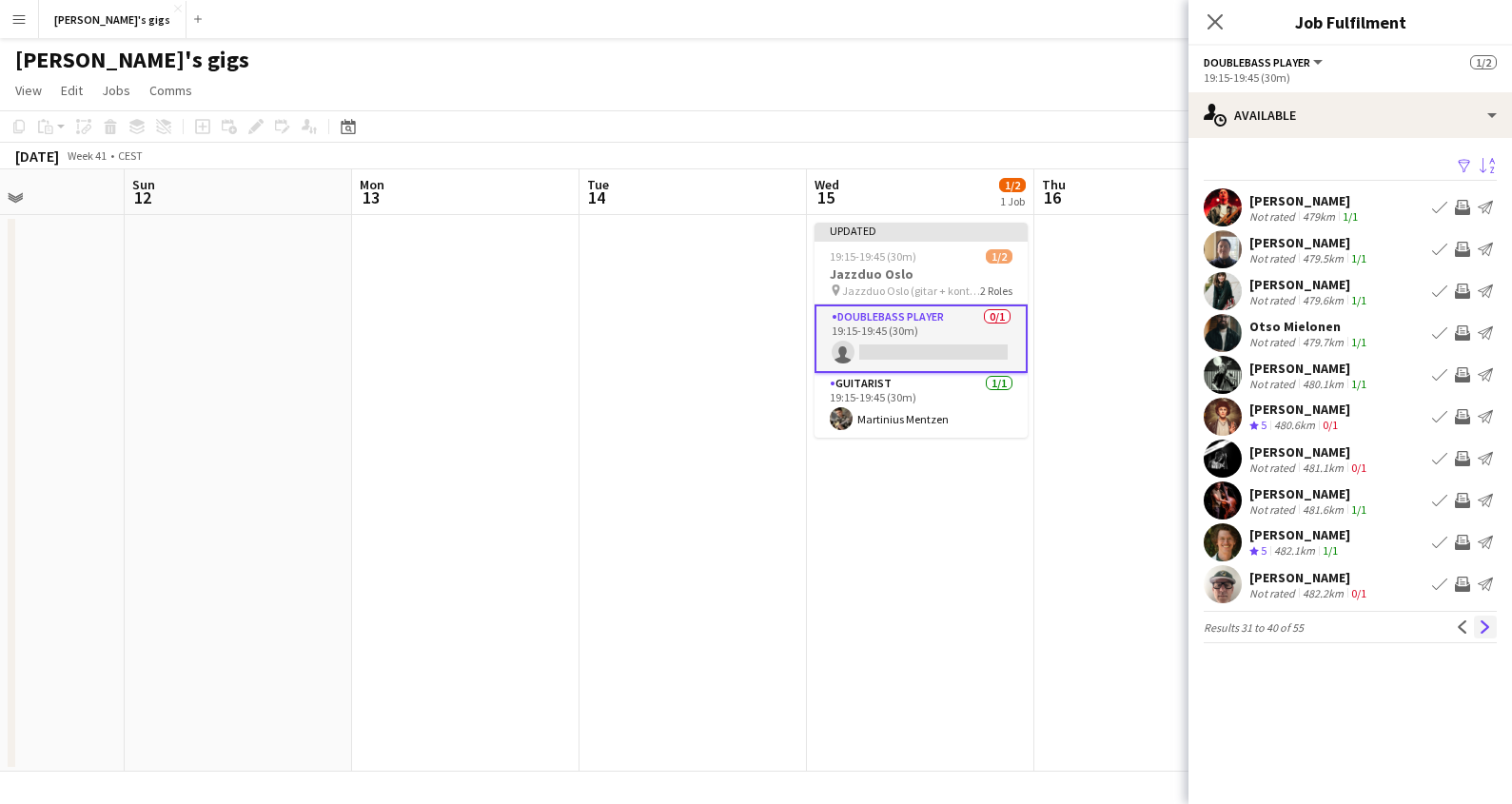
click at [1480, 634] on button "Next" at bounding box center [1486, 628] width 23 height 23
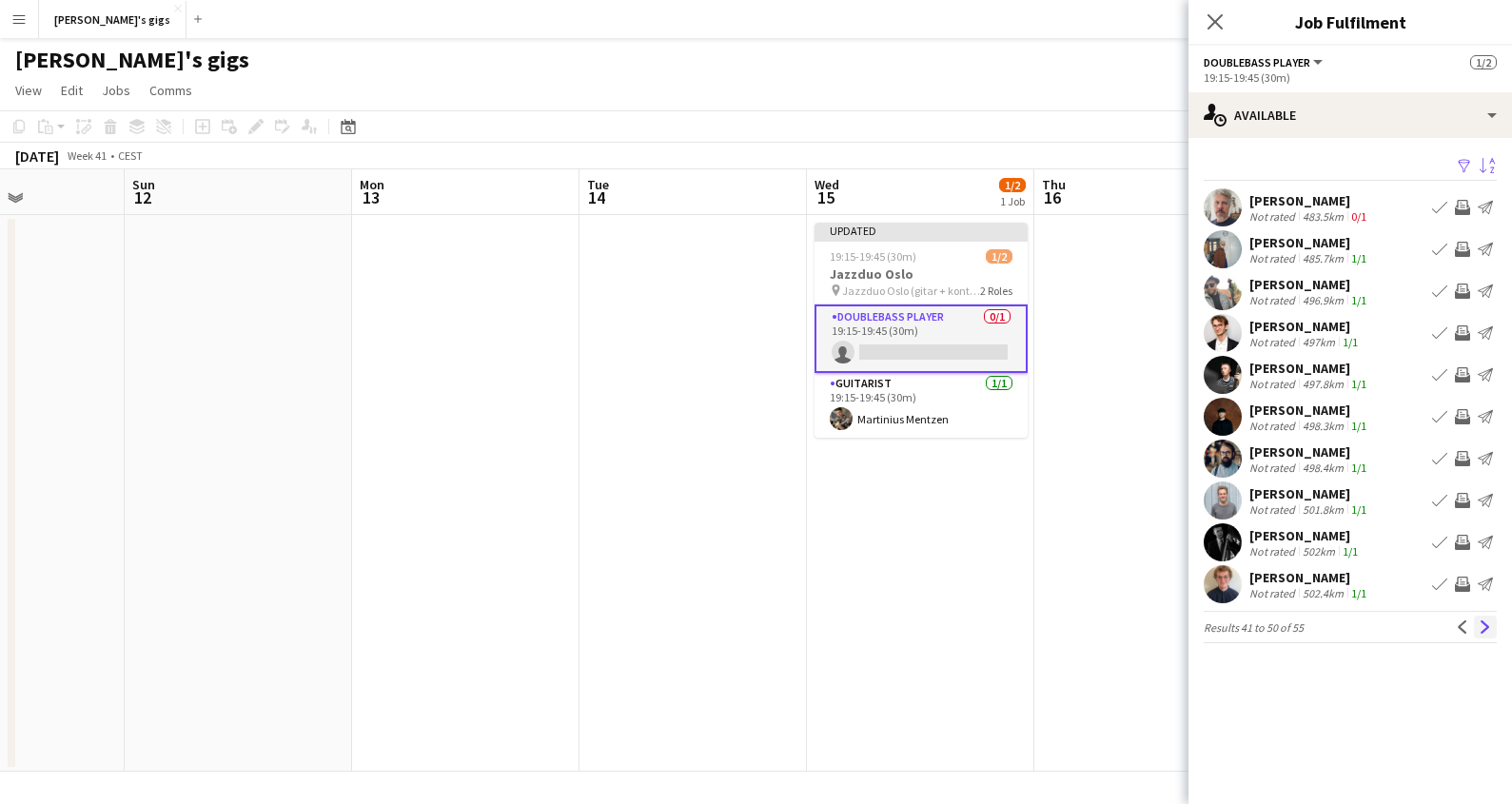
click at [1479, 630] on app-icon "Next" at bounding box center [1486, 627] width 14 height 14
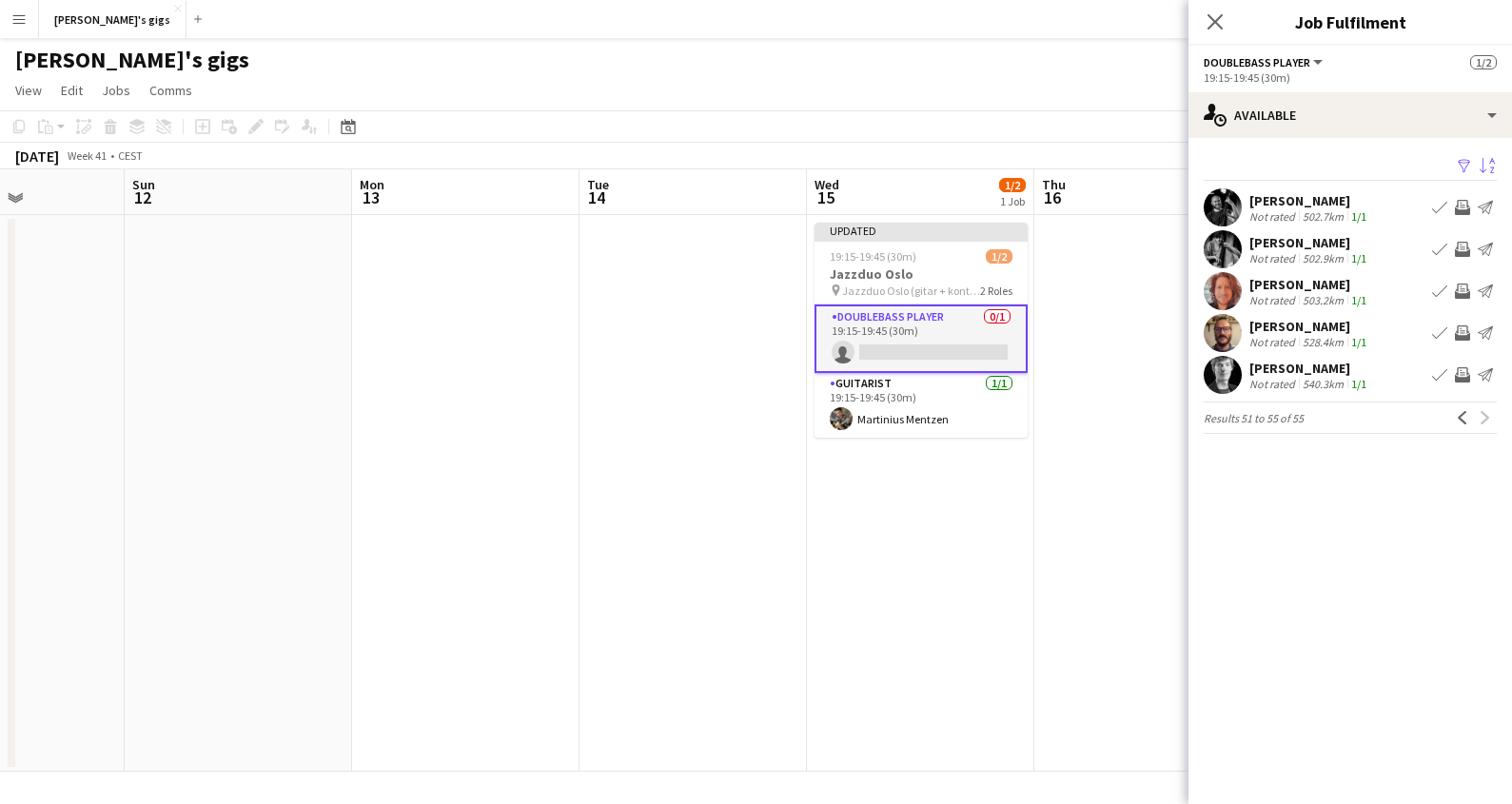
drag, startPoint x: 1217, startPoint y: 22, endPoint x: 1219, endPoint y: 46, distance: 24.1
click at [1216, 23] on icon at bounding box center [1216, 22] width 15 height 15
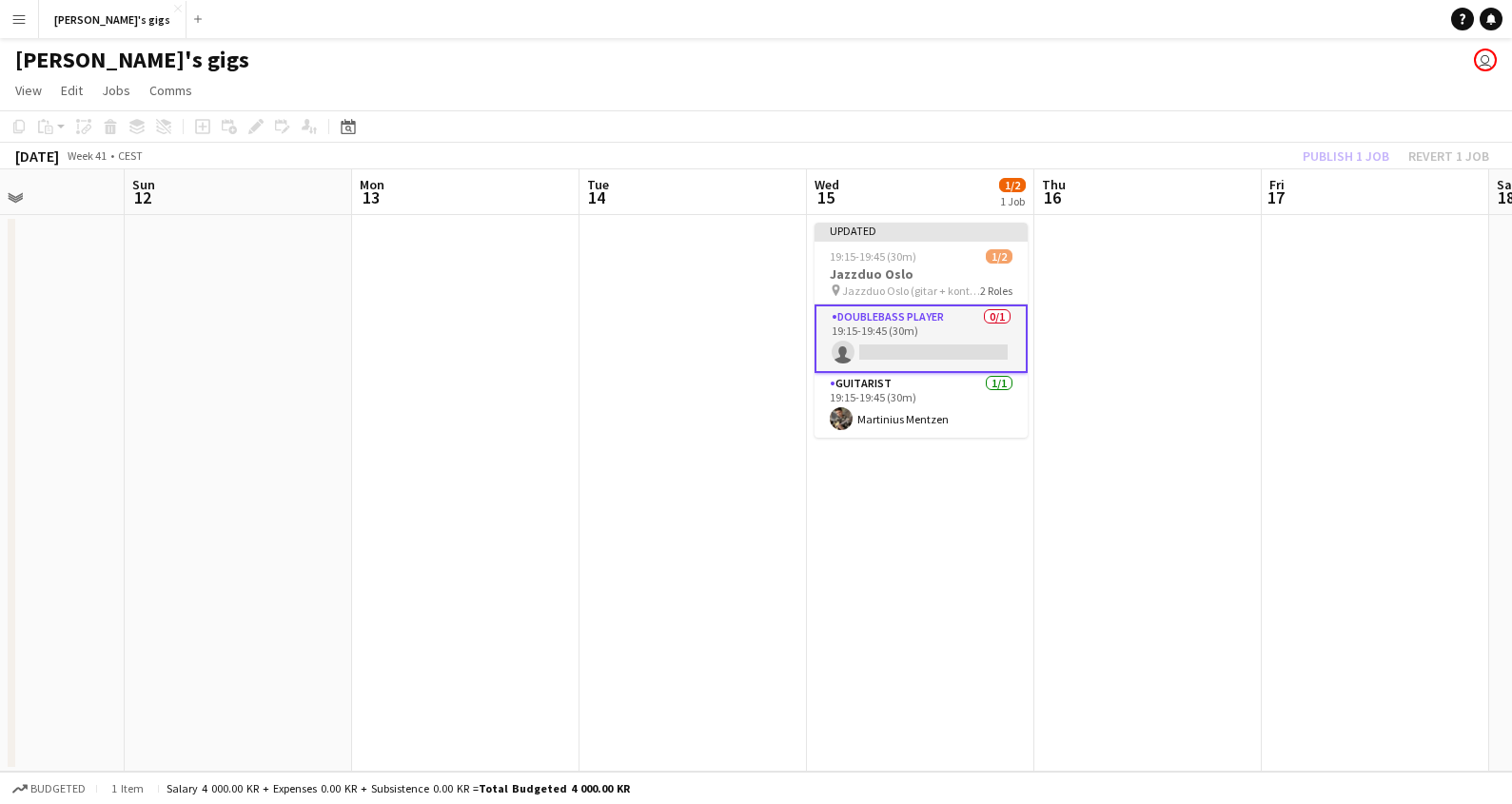
click at [1317, 141] on app-toolbar "Copy Paste Paste Command V Paste with crew Command Shift V Paste linked Job [GE…" at bounding box center [756, 126] width 1512 height 32
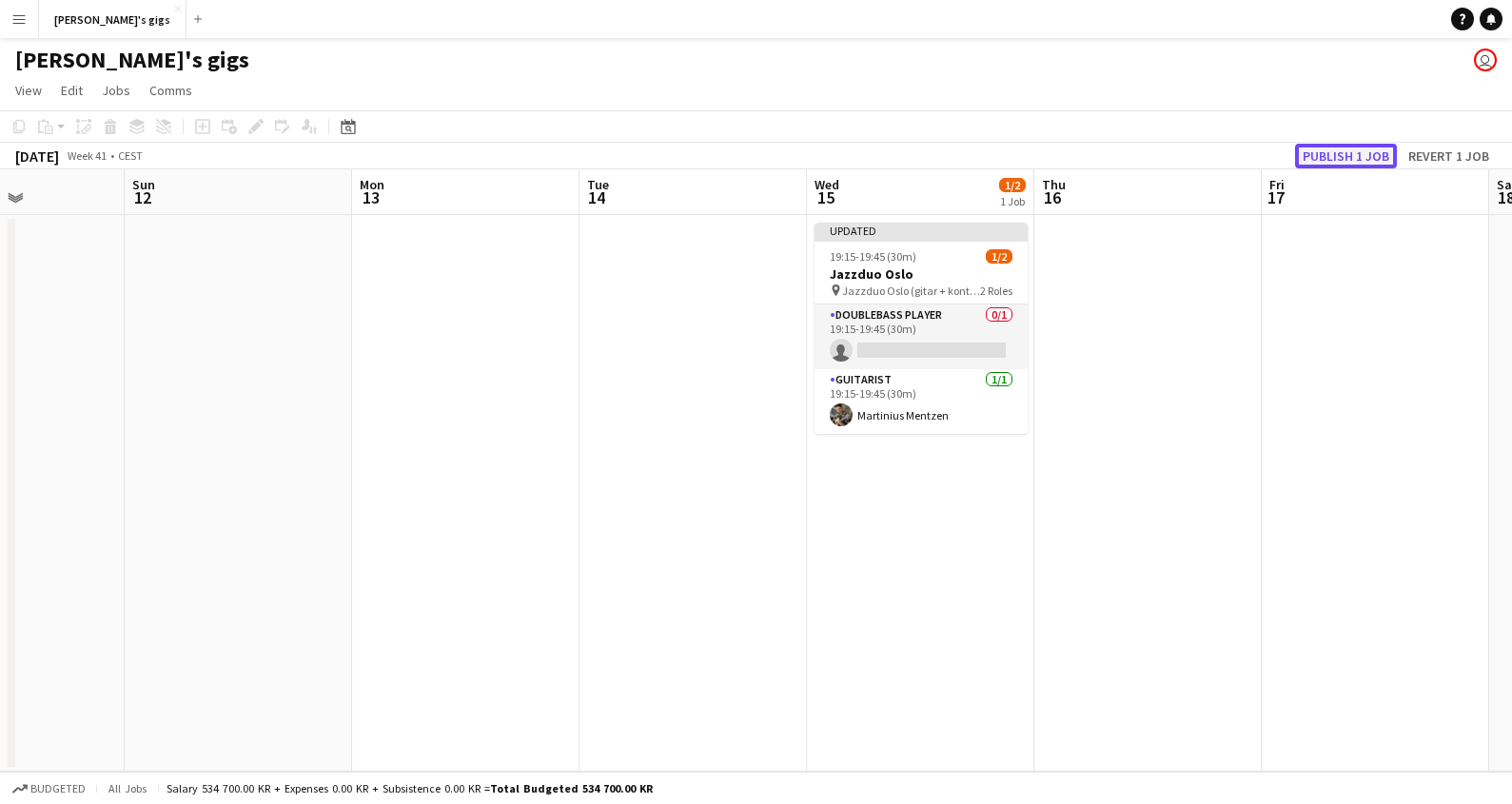
click at [1323, 146] on button "Publish 1 job" at bounding box center [1345, 156] width 102 height 25
